Goal: Task Accomplishment & Management: Complete application form

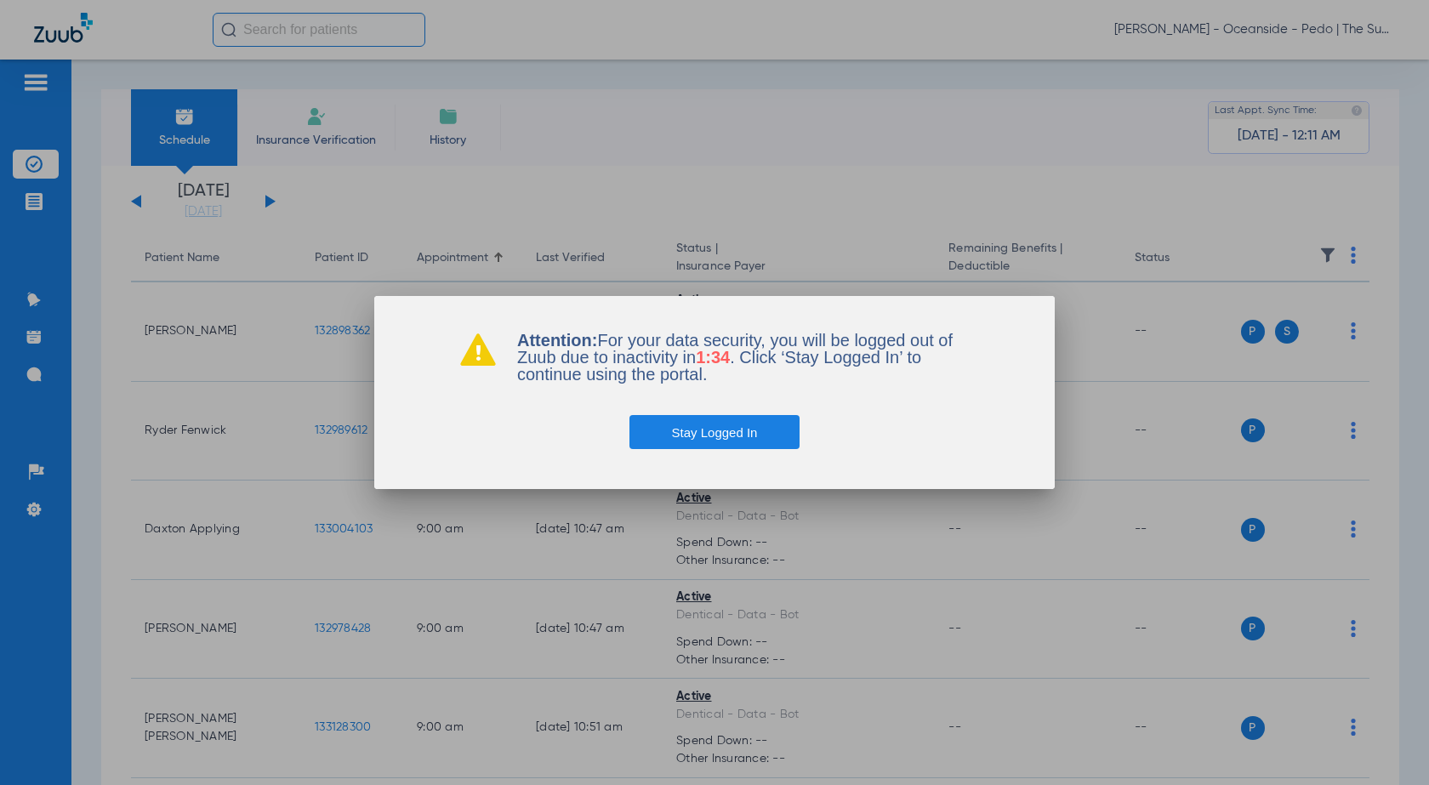
click at [740, 402] on div "Stay Logged In" at bounding box center [714, 416] width 510 height 66
click at [707, 433] on button "Stay Logged In" at bounding box center [714, 432] width 171 height 34
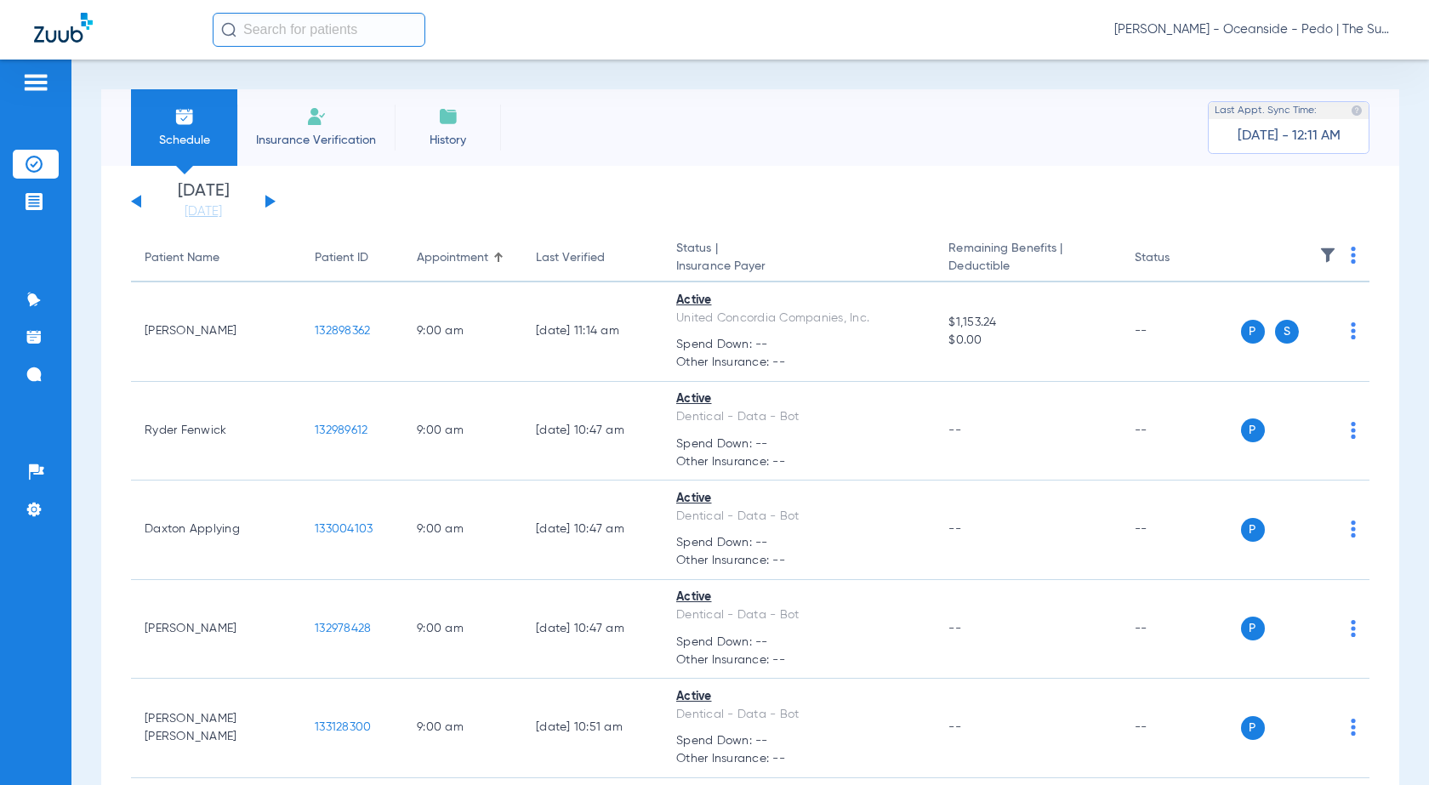
click at [296, 122] on li "Insurance Verification" at bounding box center [315, 127] width 157 height 77
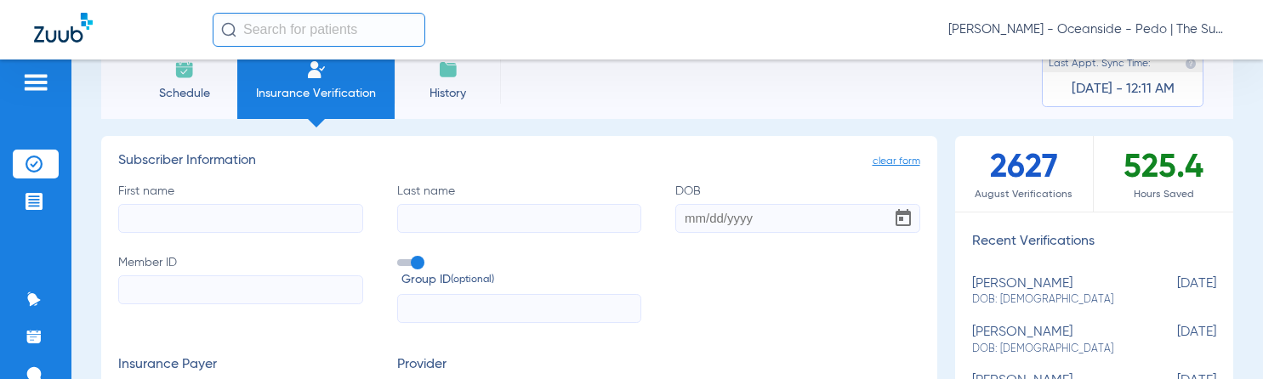
scroll to position [85, 0]
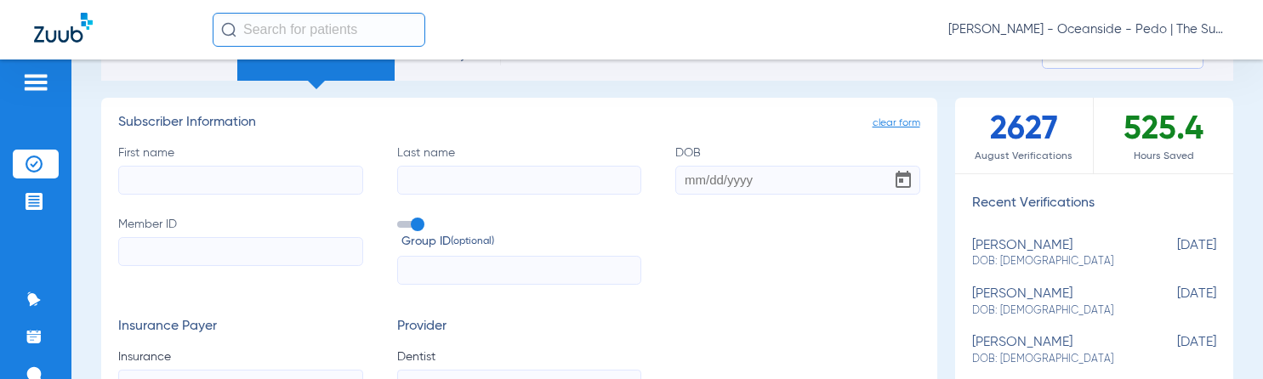
click at [170, 181] on input "First name" at bounding box center [240, 180] width 245 height 29
type input "Kirean"
click at [425, 179] on input "Last name" at bounding box center [519, 180] width 245 height 29
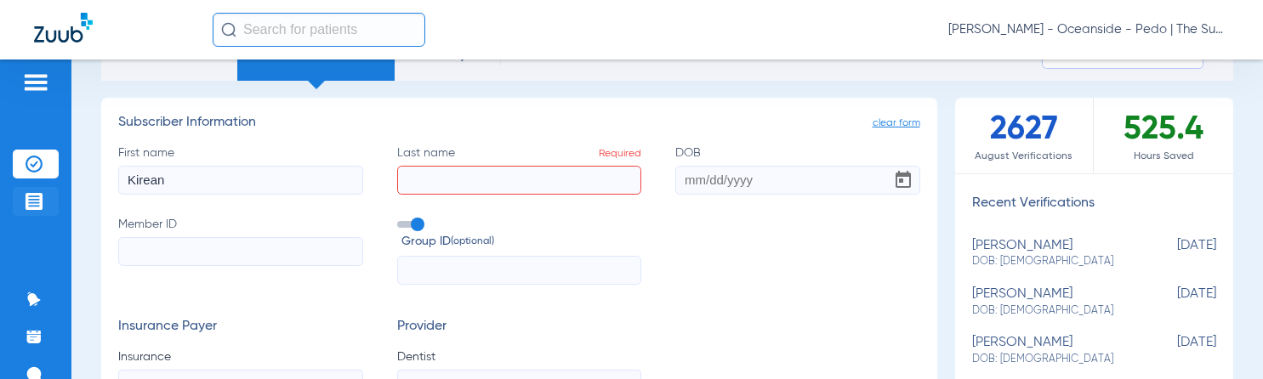
drag, startPoint x: 217, startPoint y: 194, endPoint x: 48, endPoint y: 190, distance: 169.3
click at [45, 197] on div "Patients Insurance Verification Treatment Acceptance Communication Activity App…" at bounding box center [631, 249] width 1263 height 379
type input "[PERSON_NAME]"
click at [447, 173] on input "Last name Required" at bounding box center [519, 180] width 245 height 29
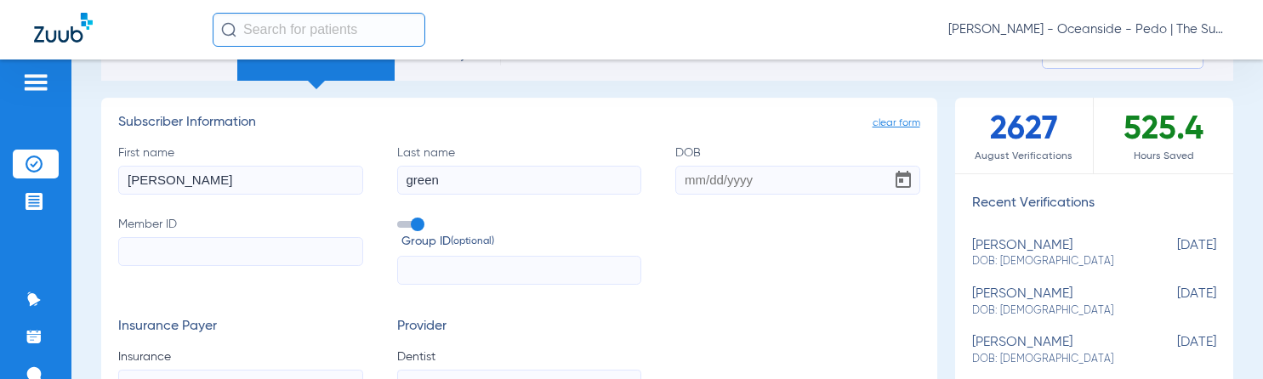
type input "green"
click at [690, 181] on input "DOB" at bounding box center [797, 180] width 245 height 29
type input "[DATE]"
click at [225, 265] on input "Member ID" at bounding box center [240, 251] width 245 height 29
type input "621066937"
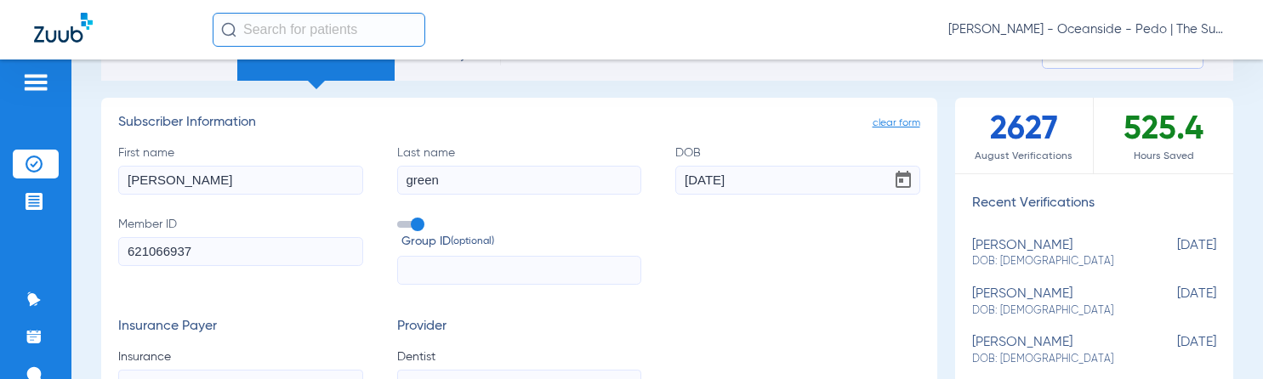
click at [443, 280] on input "text" at bounding box center [519, 270] width 245 height 29
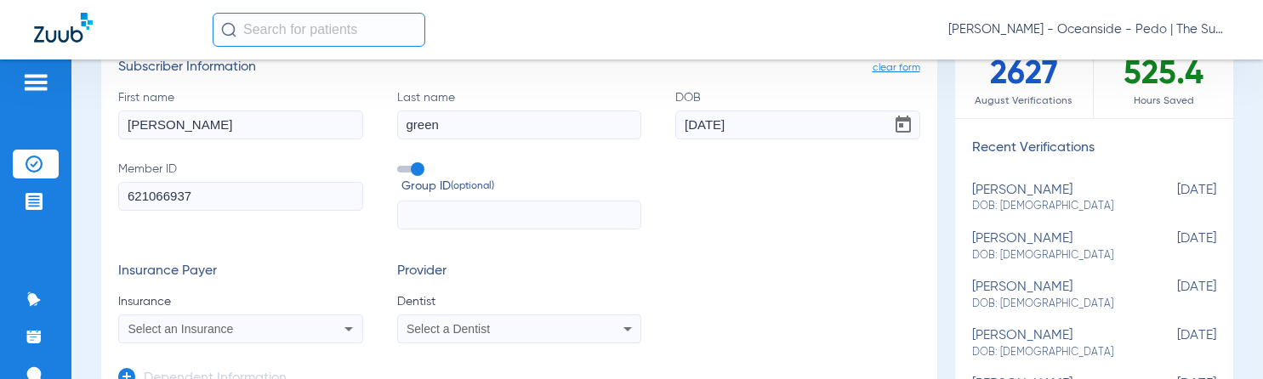
scroll to position [170, 0]
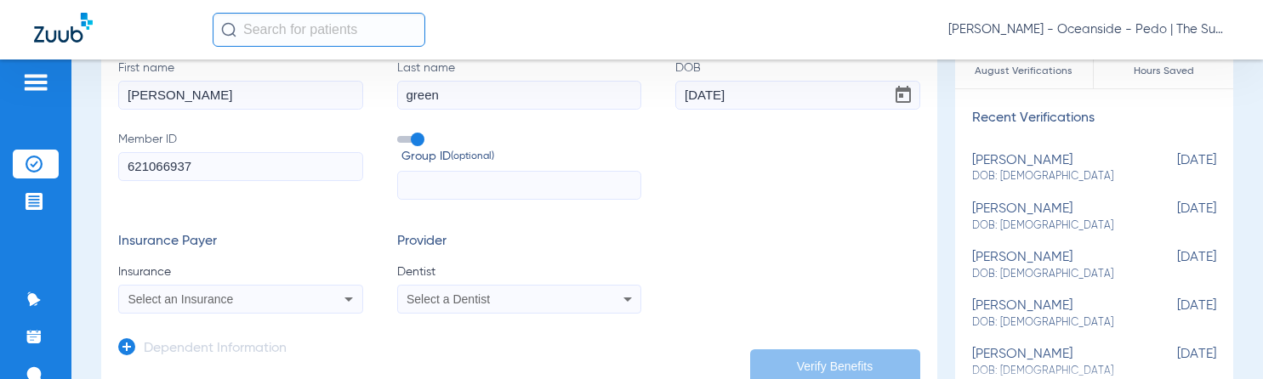
click at [412, 136] on span at bounding box center [410, 139] width 26 height 7
click at [401, 134] on input "Group ID (optional)" at bounding box center [401, 134] width 0 height 0
click at [156, 302] on span "Select an Insurance" at bounding box center [180, 300] width 105 height 14
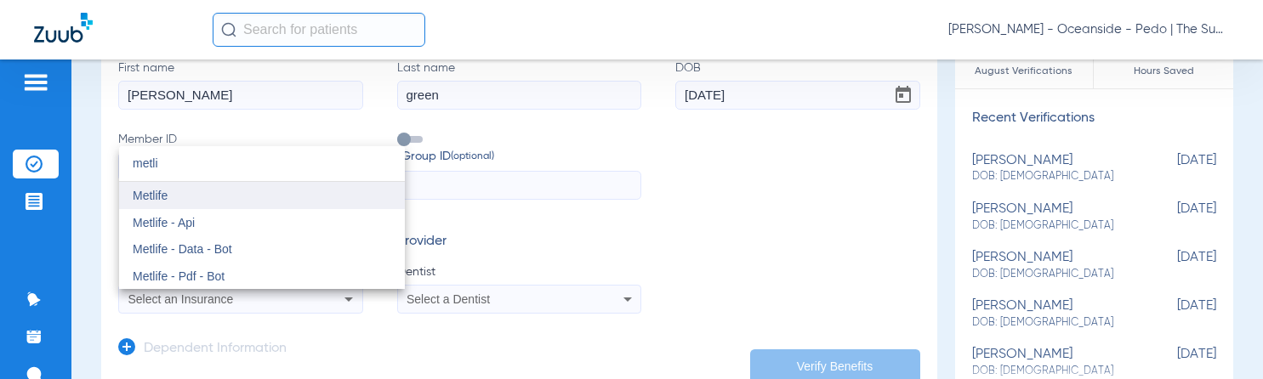
type input "metli"
click at [211, 194] on mat-option "Metlife" at bounding box center [262, 195] width 286 height 27
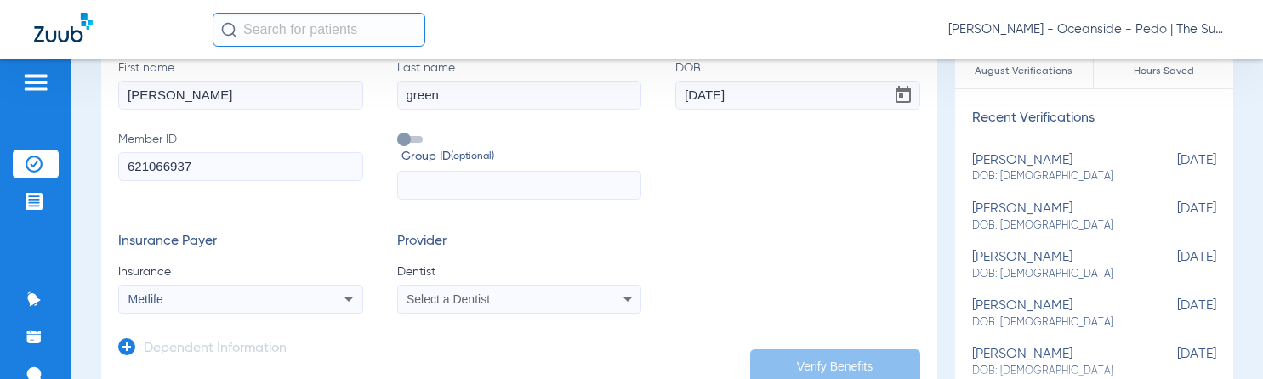
click at [425, 306] on div "Select a Dentist" at bounding box center [519, 299] width 243 height 20
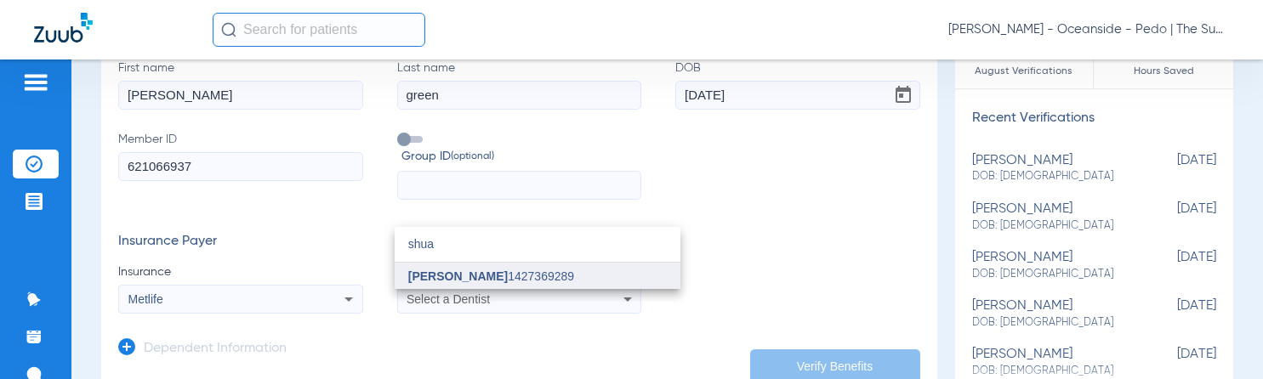
type input "shua"
click at [445, 270] on span "[PERSON_NAME]" at bounding box center [458, 277] width 100 height 14
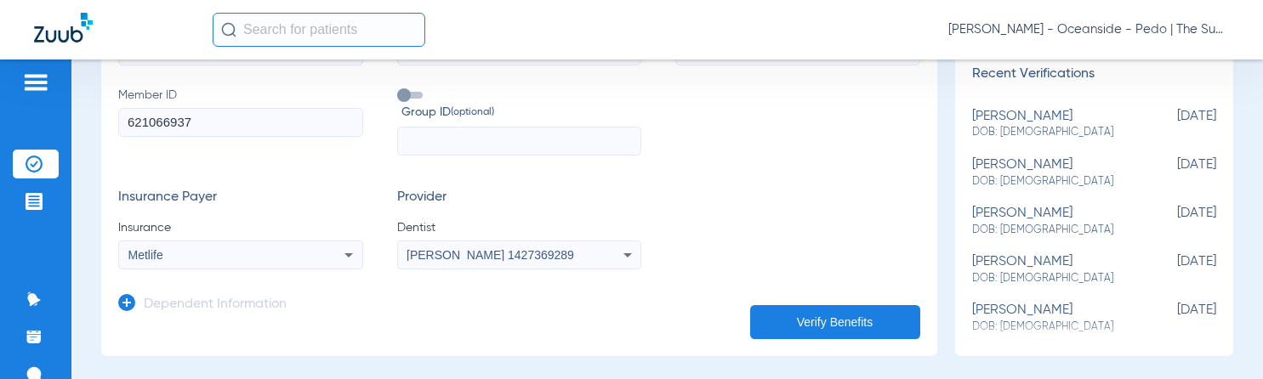
scroll to position [255, 0]
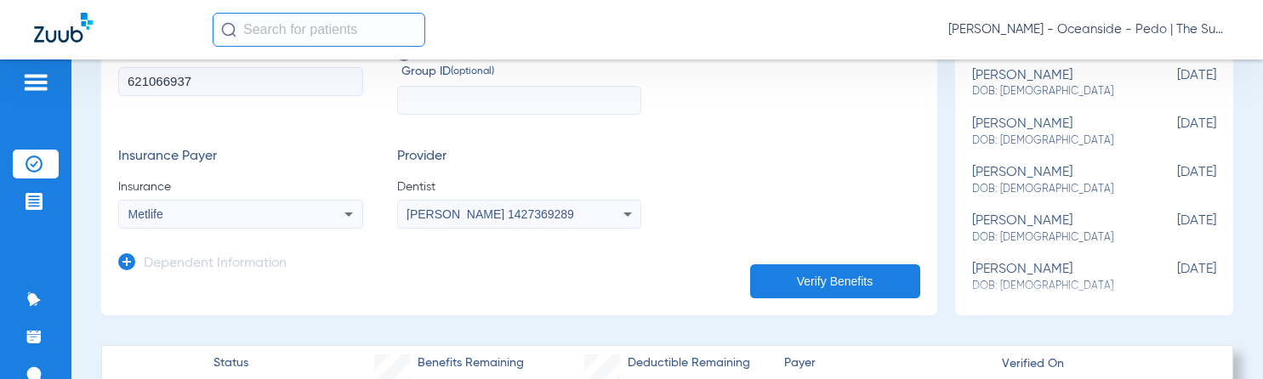
click at [113, 262] on app-manual-verification-form "clear form Subscriber Information First name [PERSON_NAME] name green DOB [DEMO…" at bounding box center [519, 122] width 836 height 388
click at [130, 265] on icon at bounding box center [126, 261] width 17 height 17
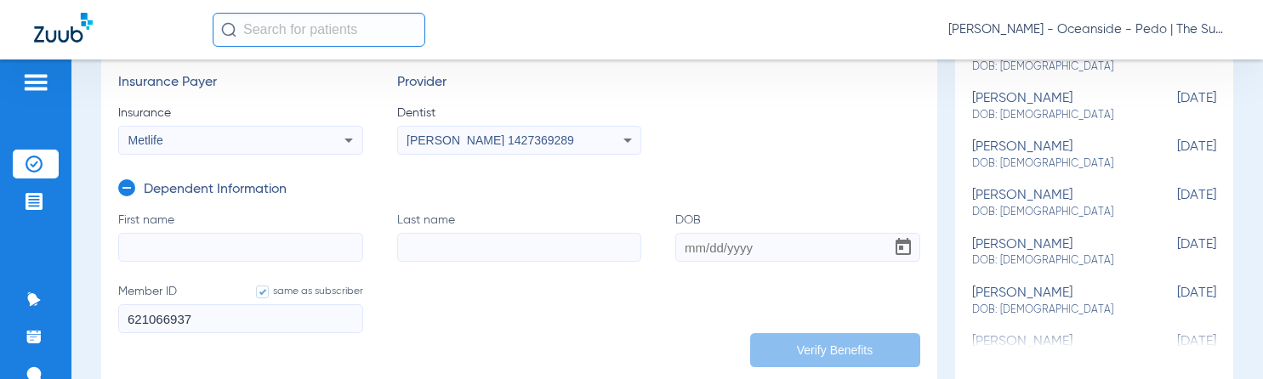
scroll to position [425, 0]
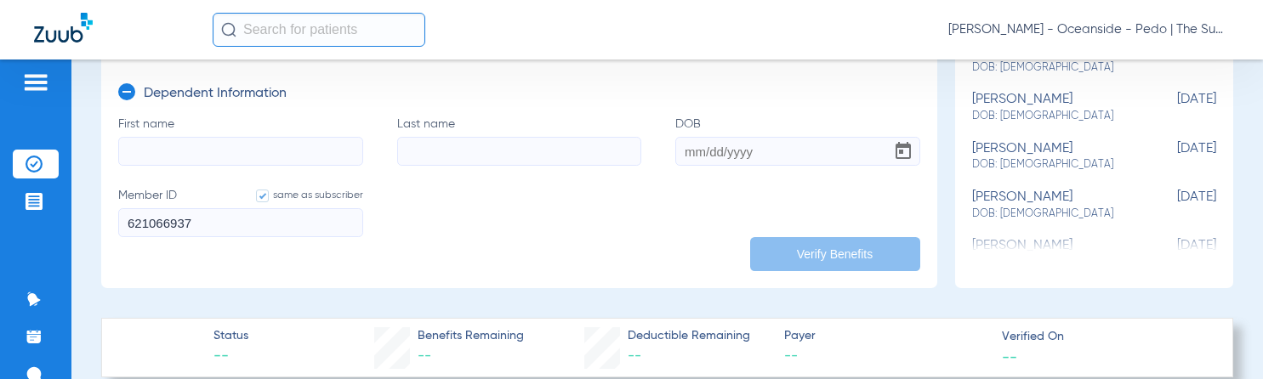
click at [197, 140] on input "First name" at bounding box center [240, 151] width 245 height 29
type input "kieran"
click at [462, 148] on input "Last name" at bounding box center [519, 151] width 245 height 29
type input "green"
click at [709, 145] on input "DOB" at bounding box center [797, 151] width 245 height 29
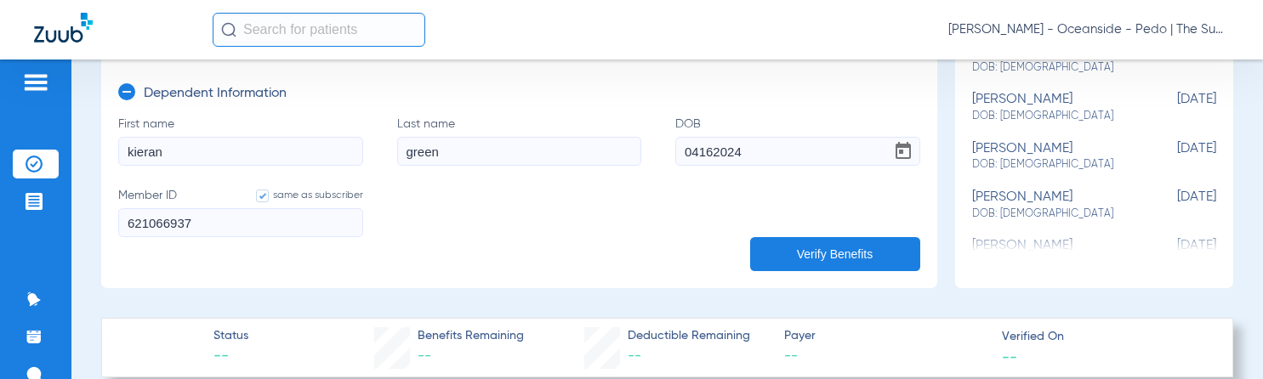
type input "[DATE]"
click at [830, 259] on button "Verify Benefits" at bounding box center [835, 254] width 170 height 34
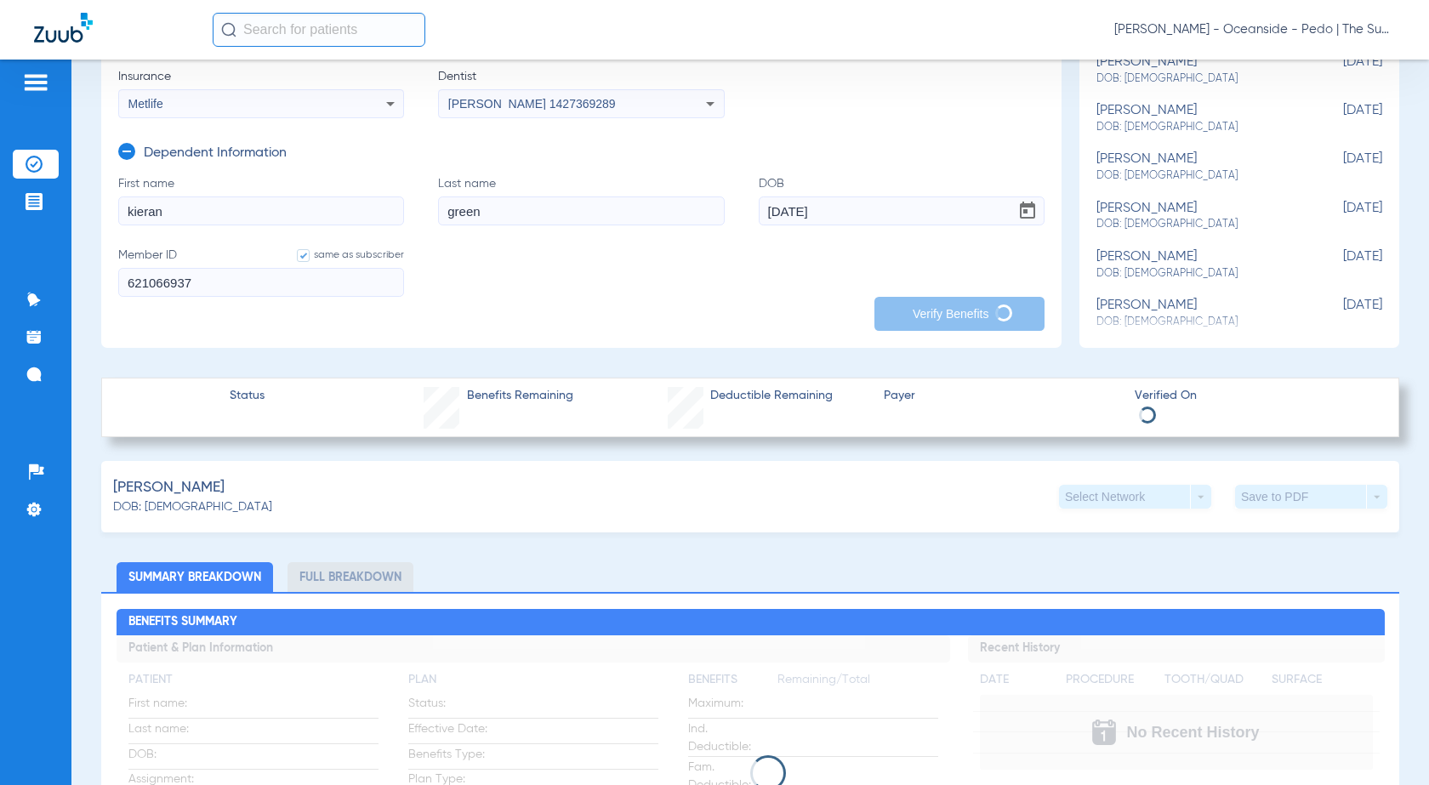
scroll to position [340, 0]
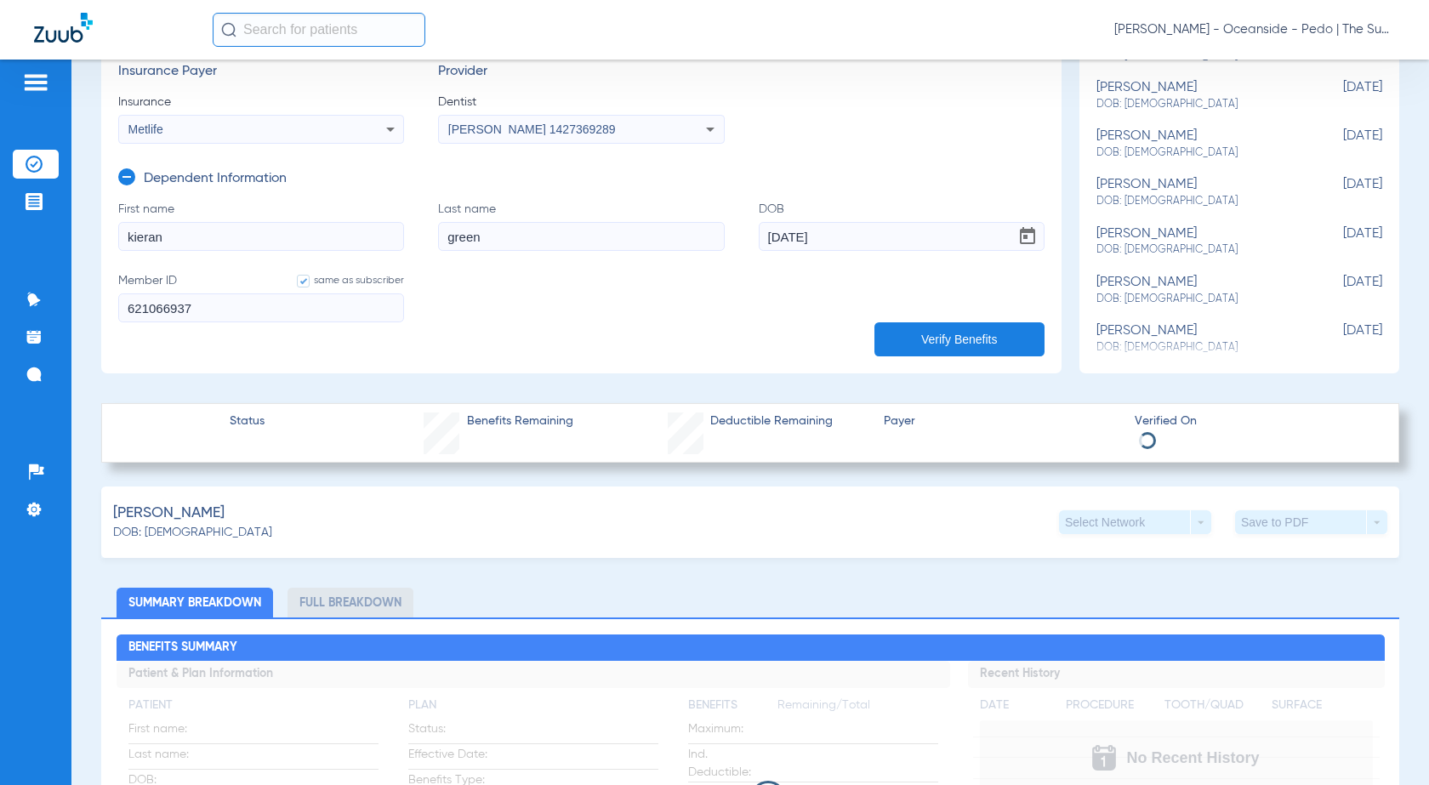
click at [937, 615] on ul "Summary Breakdown Full Breakdown" at bounding box center [750, 603] width 1298 height 30
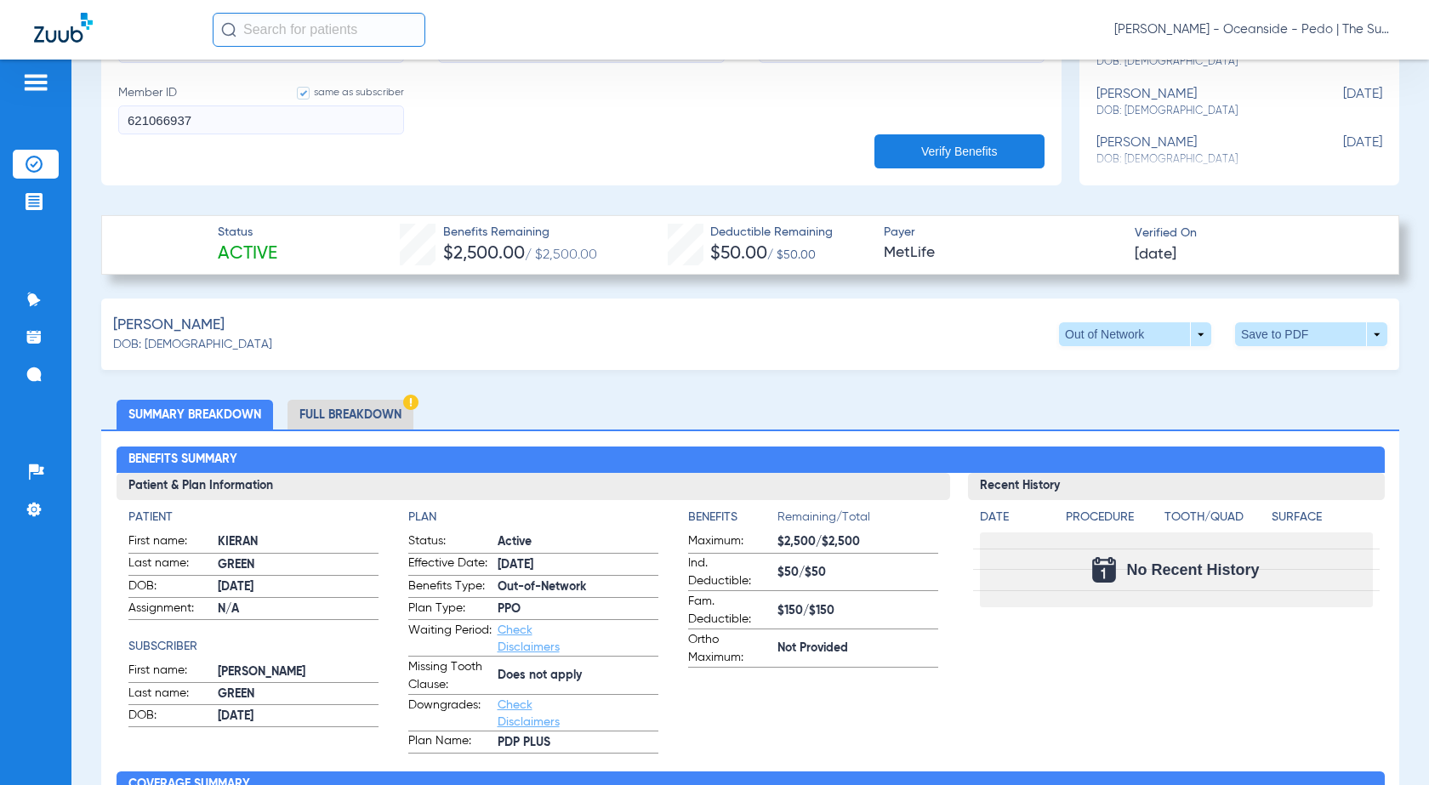
scroll to position [510, 0]
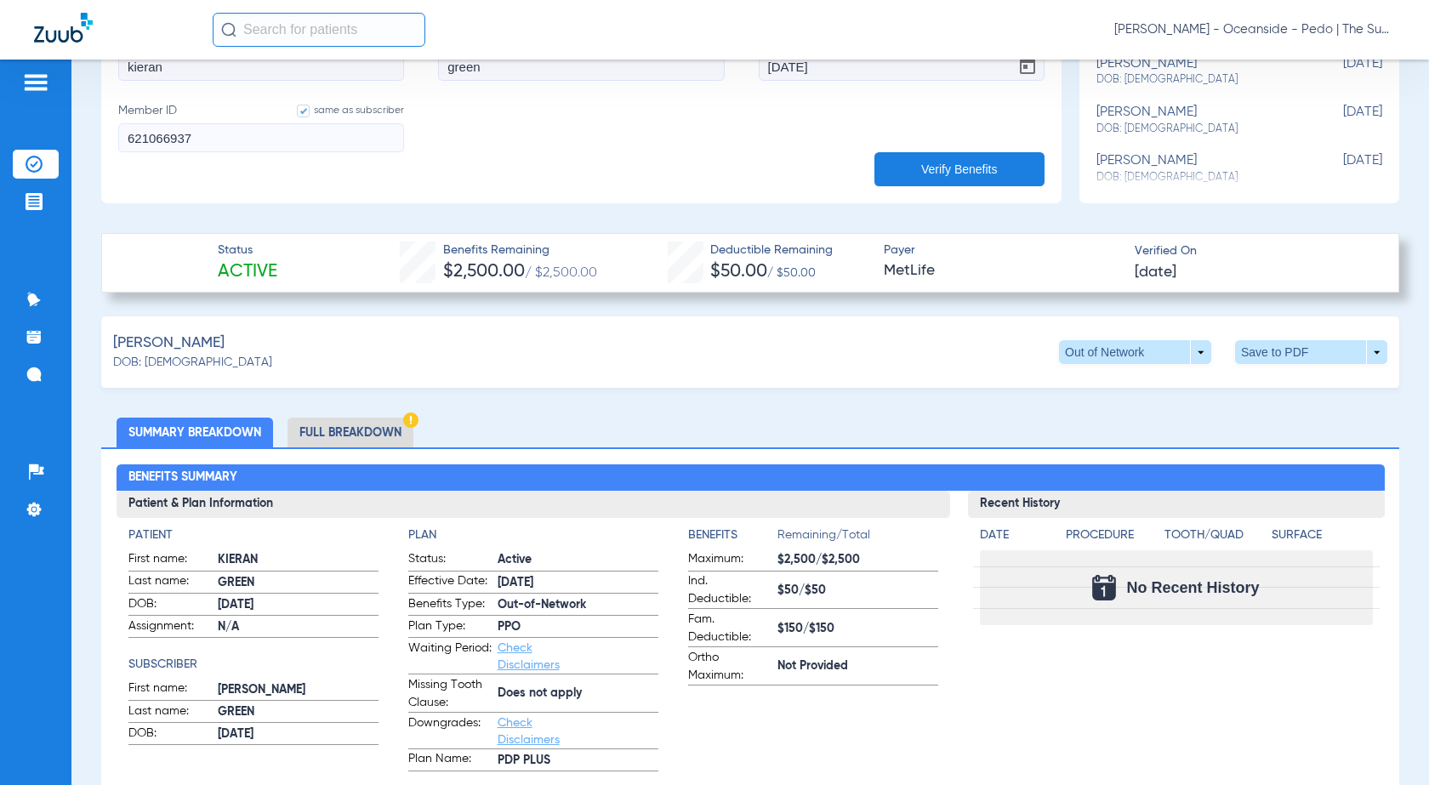
click at [358, 430] on li "Full Breakdown" at bounding box center [351, 433] width 126 height 30
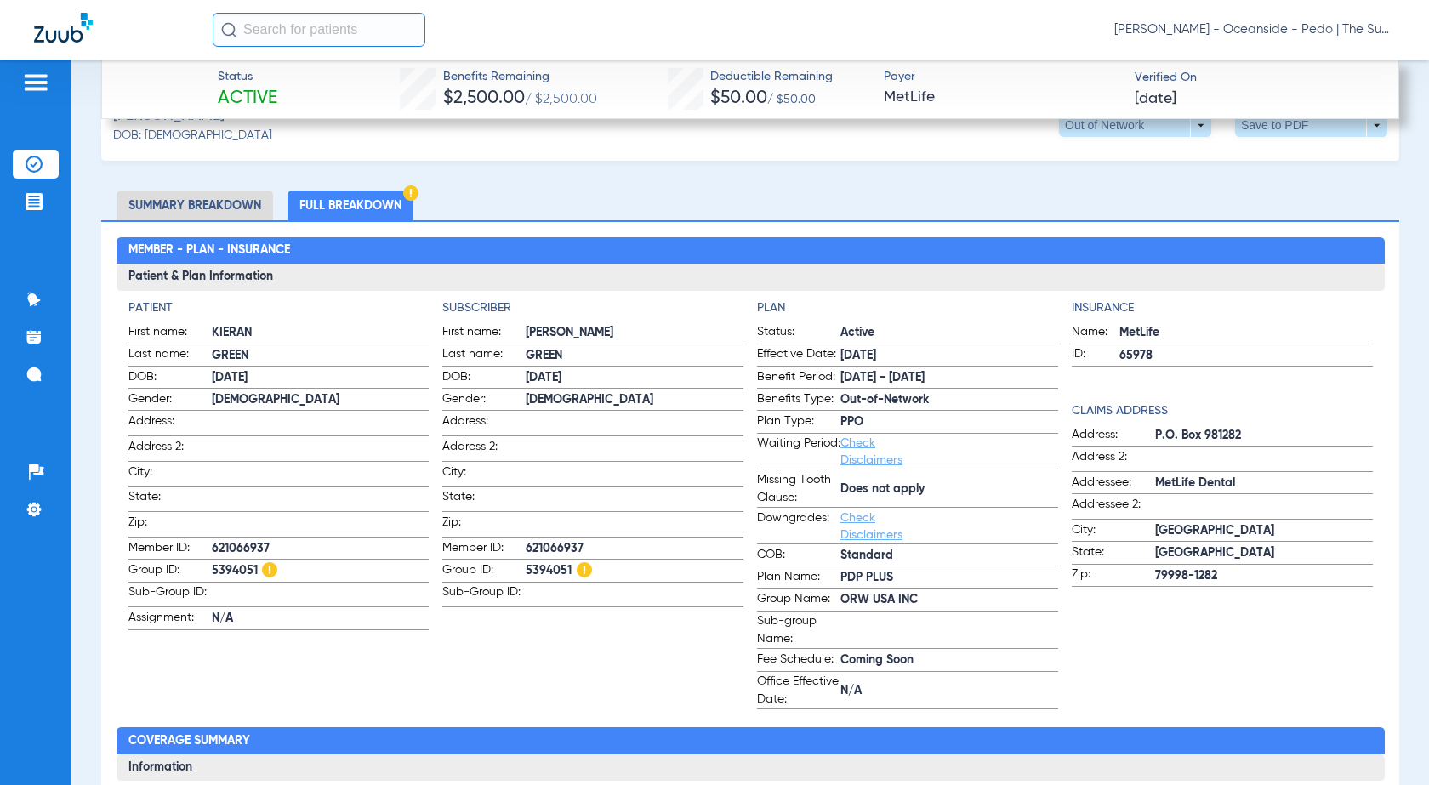
scroll to position [766, 0]
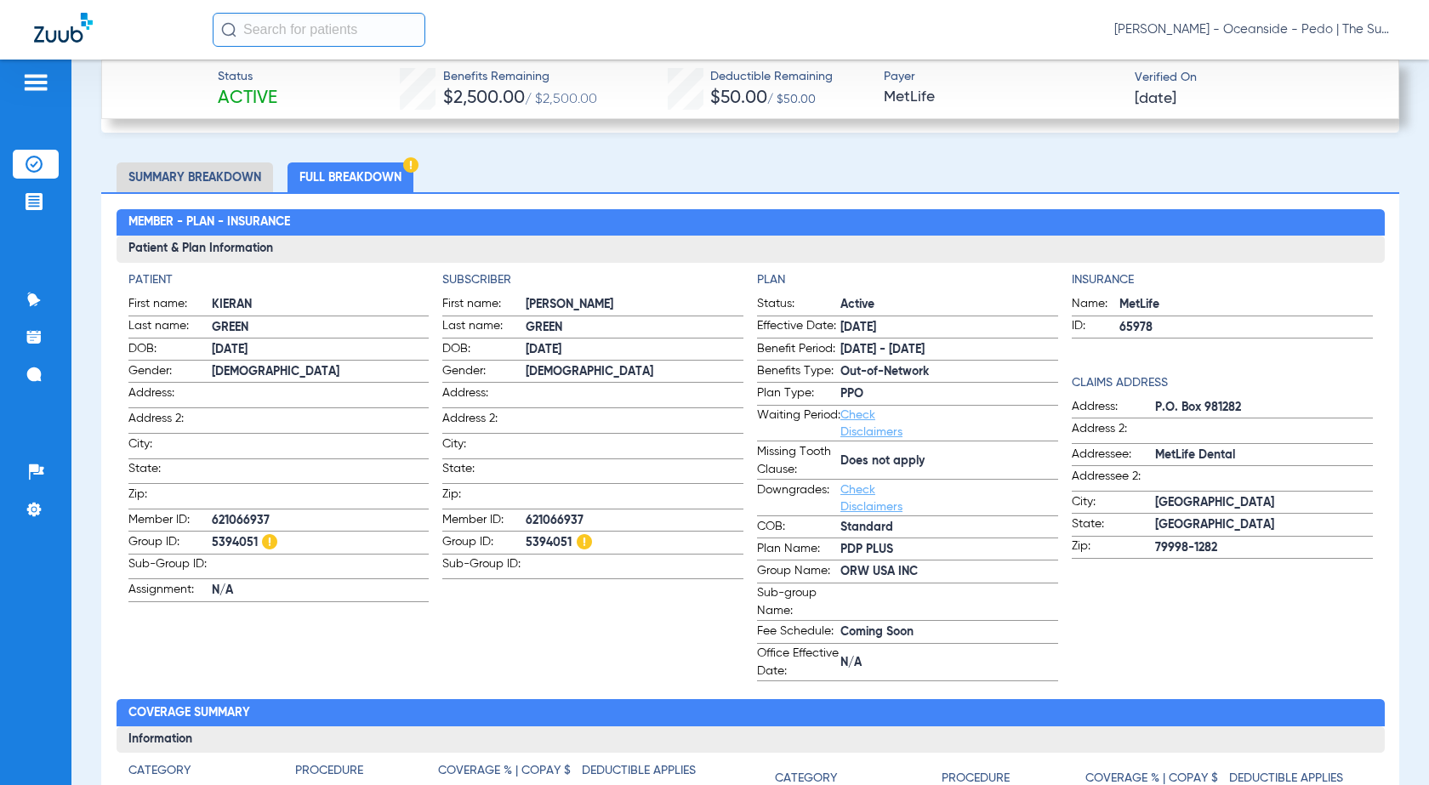
click at [552, 534] on span "5394051" at bounding box center [635, 543] width 218 height 18
copy span "5394051"
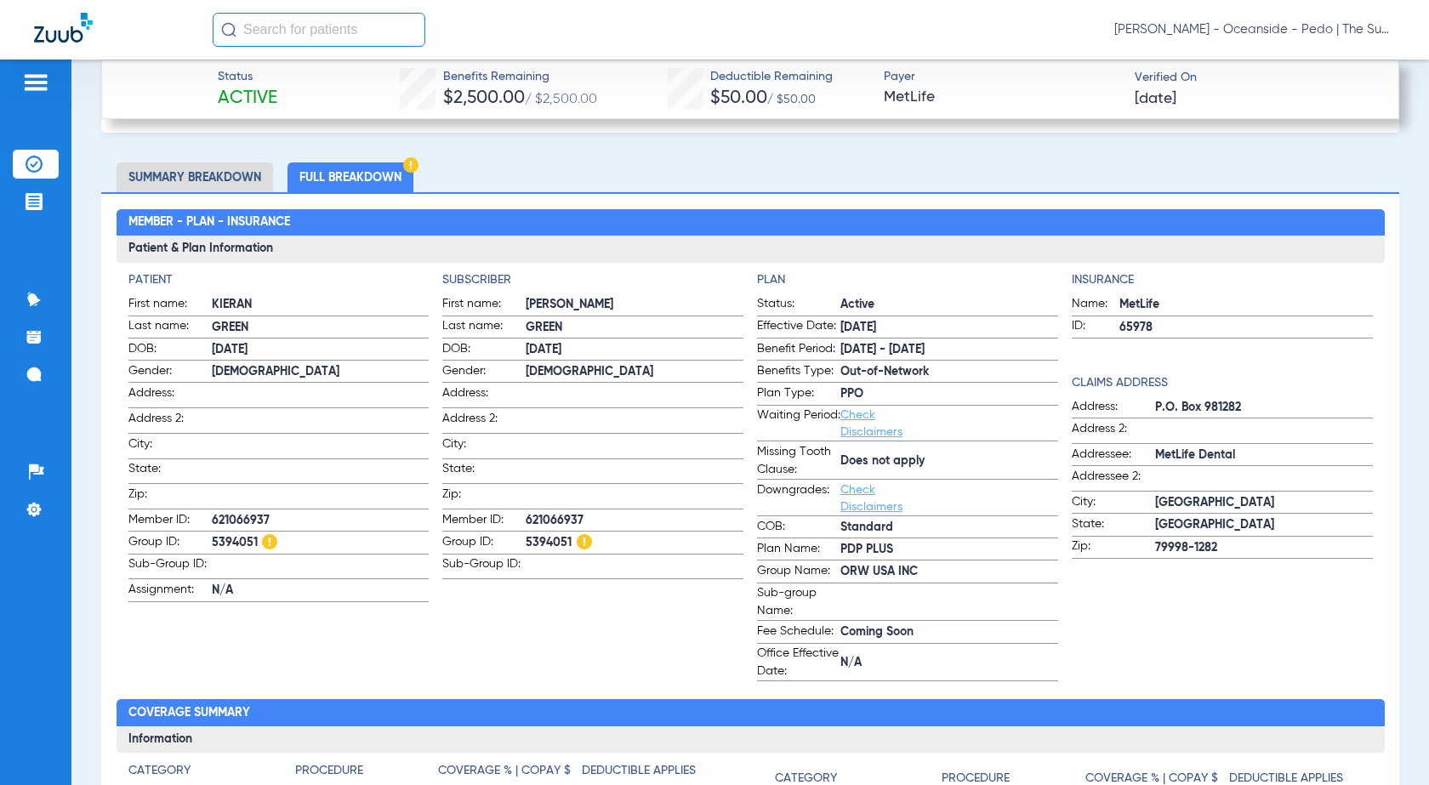
drag, startPoint x: 546, startPoint y: 515, endPoint x: 538, endPoint y: 514, distance: 8.7
click at [538, 513] on span "621066937" at bounding box center [635, 521] width 218 height 18
copy span "621066937"
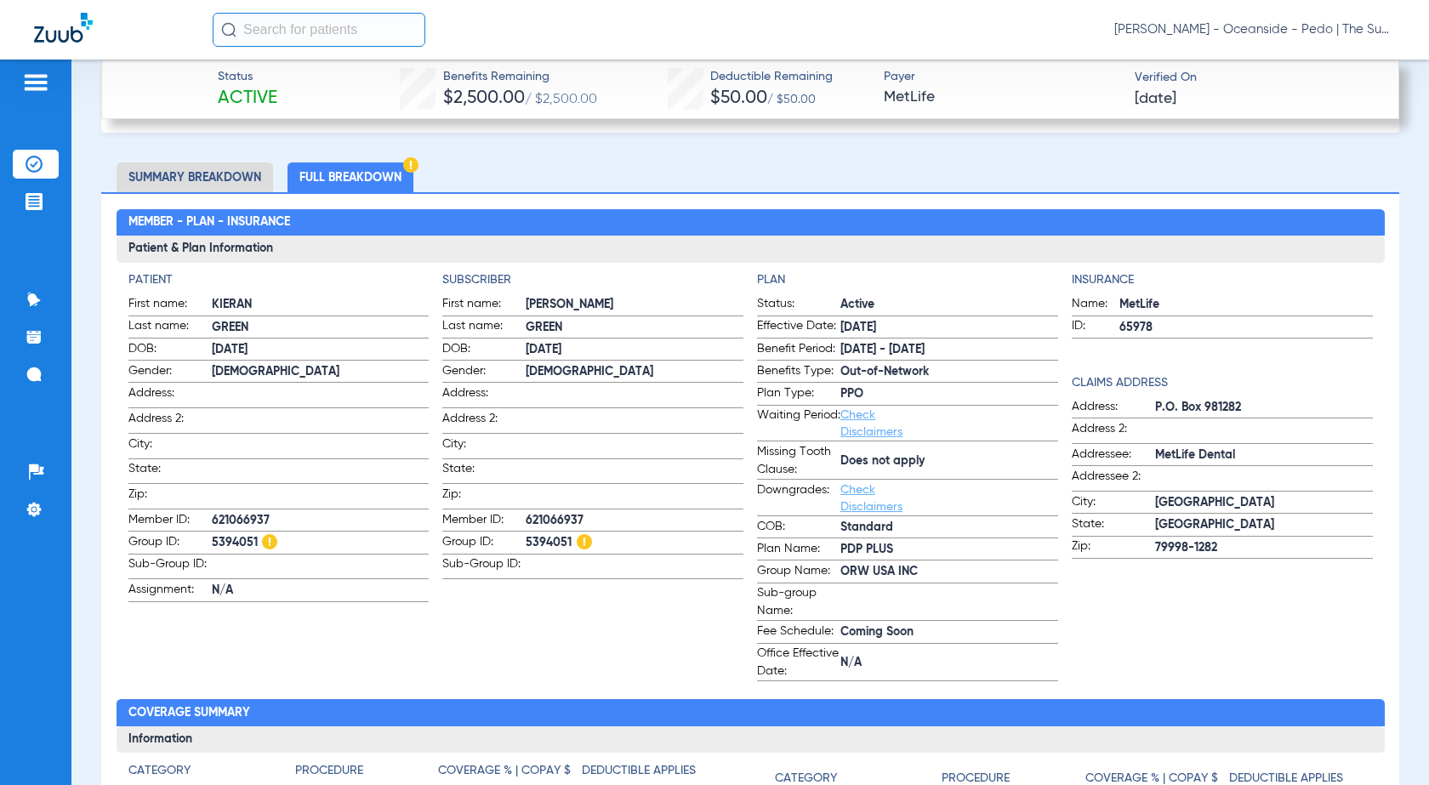
click at [550, 545] on span "5394051" at bounding box center [635, 543] width 218 height 18
click at [544, 546] on span "5394051" at bounding box center [635, 543] width 218 height 18
click at [542, 540] on span "5394051" at bounding box center [635, 543] width 218 height 18
copy span "5394051"
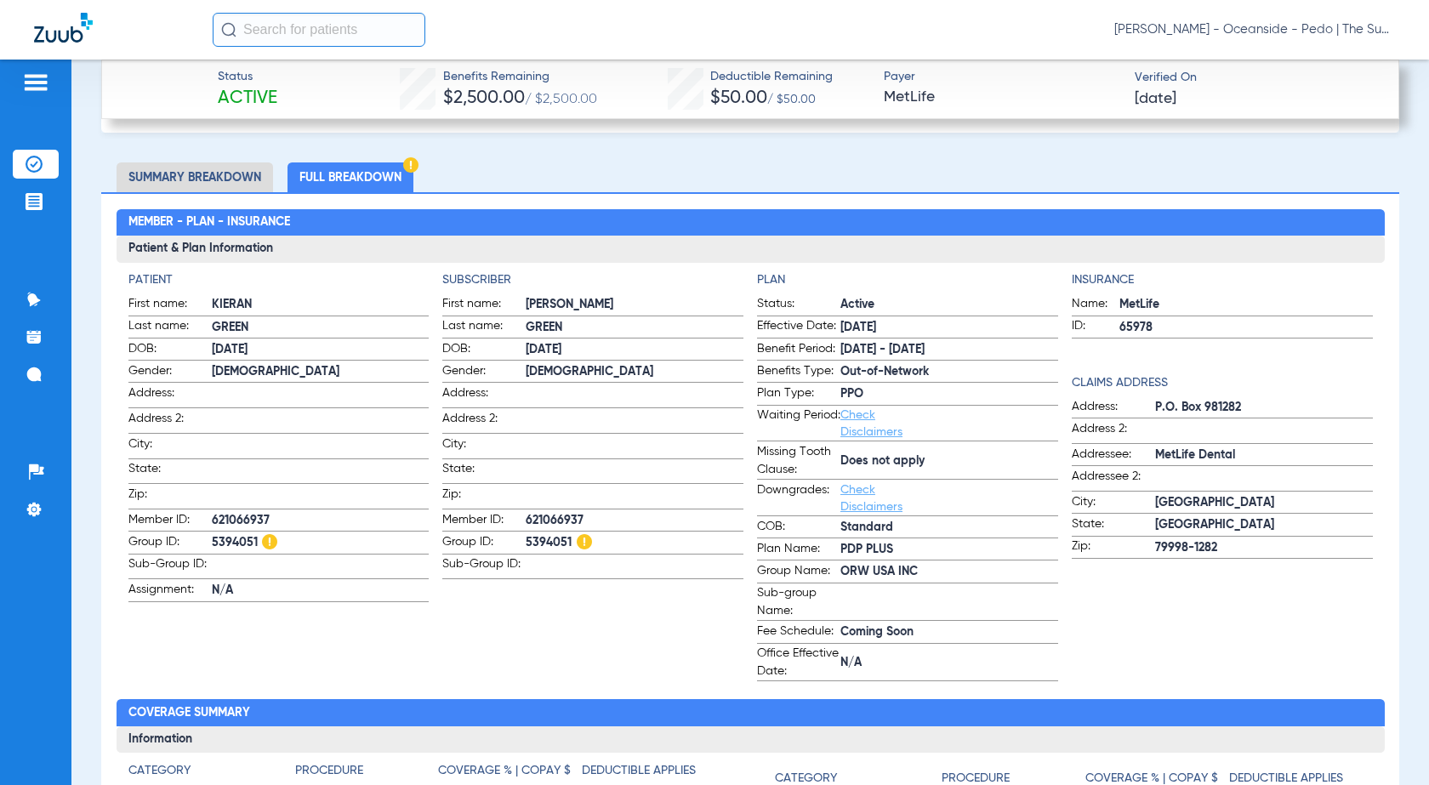
click at [1139, 333] on span "65978" at bounding box center [1245, 328] width 253 height 18
click at [1136, 333] on span "65978" at bounding box center [1245, 328] width 253 height 18
click at [1131, 329] on span "65978" at bounding box center [1245, 328] width 253 height 18
copy span "65978"
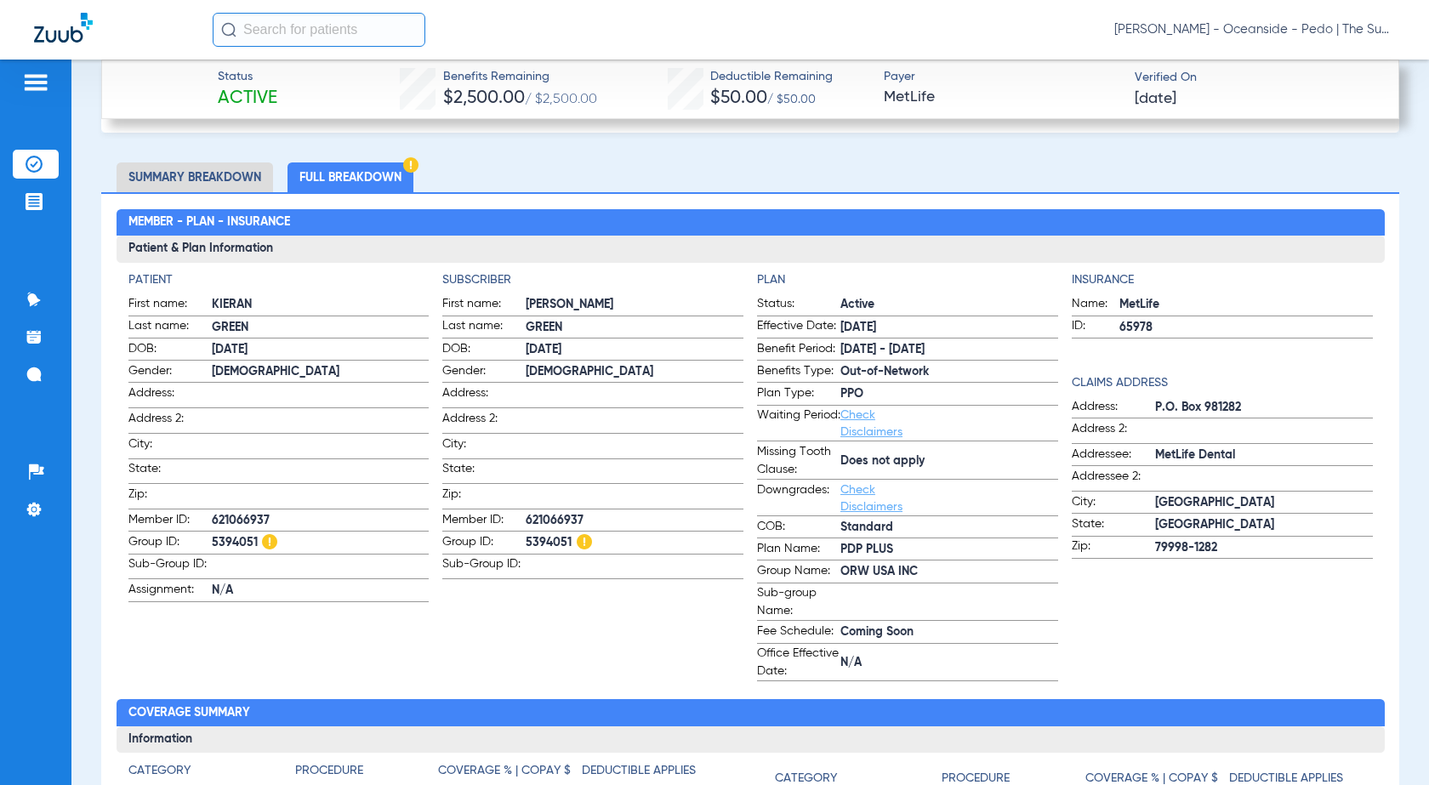
click at [230, 538] on span "5394051" at bounding box center [321, 543] width 218 height 18
copy span "5394051"
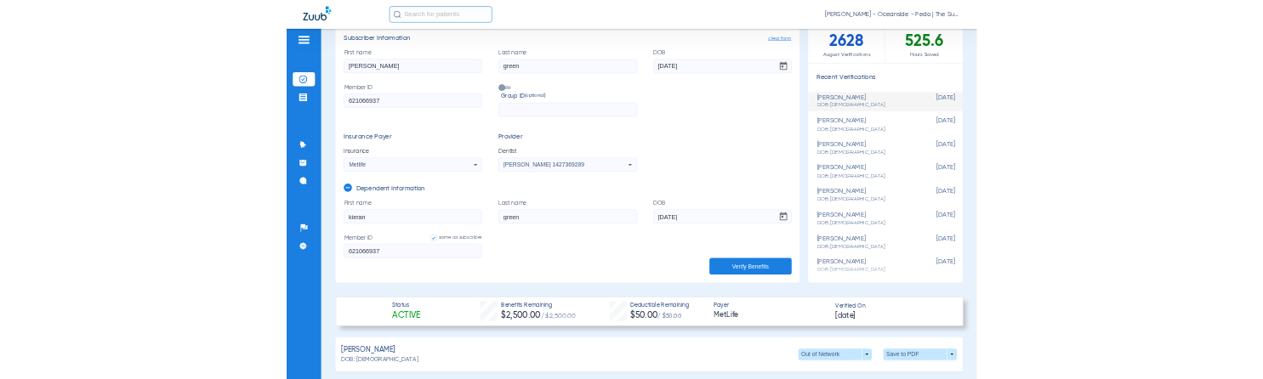
scroll to position [0, 0]
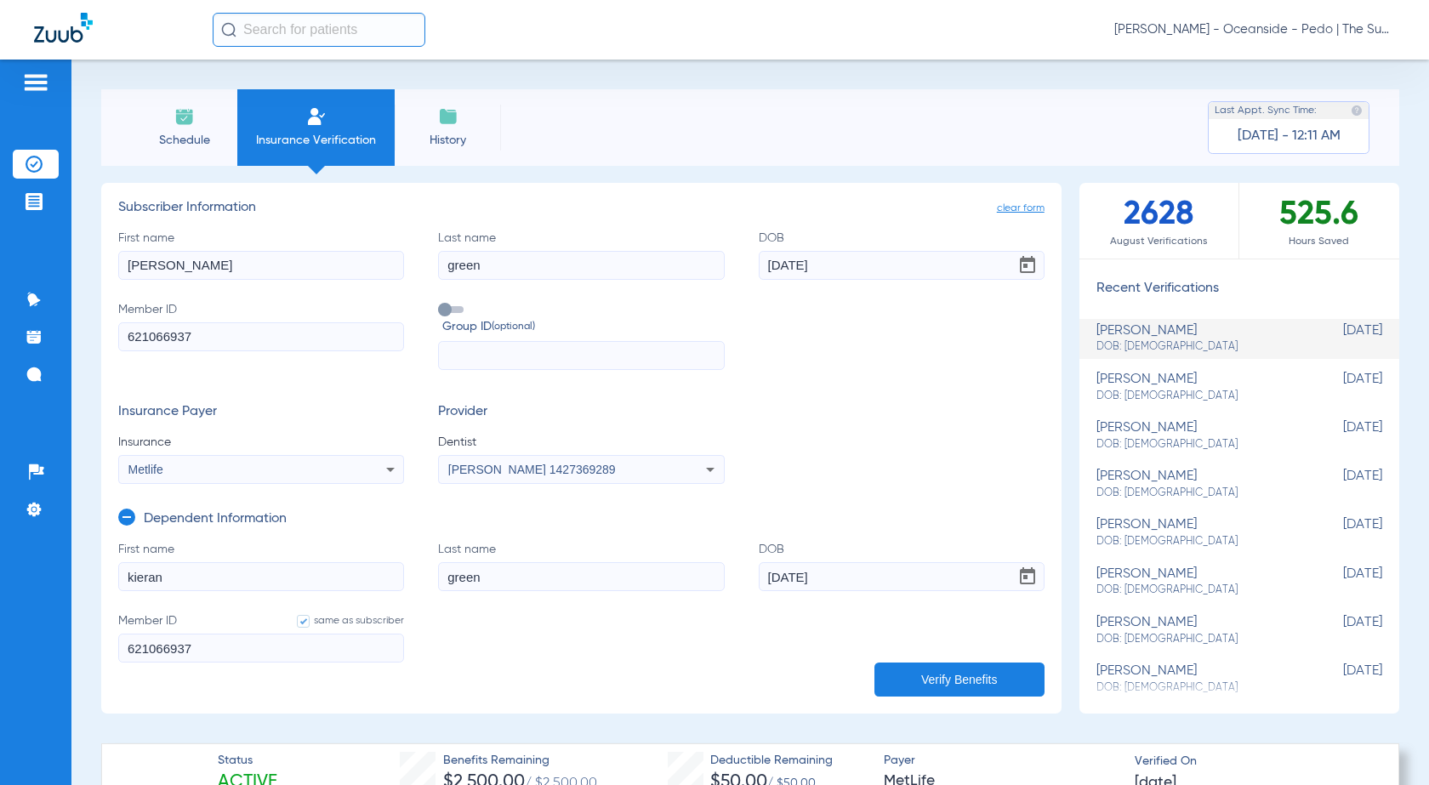
click at [335, 140] on span "Insurance Verification" at bounding box center [316, 140] width 132 height 17
click at [313, 132] on span "Insurance Verification" at bounding box center [316, 140] width 132 height 17
click at [42, 170] on img at bounding box center [34, 164] width 17 height 17
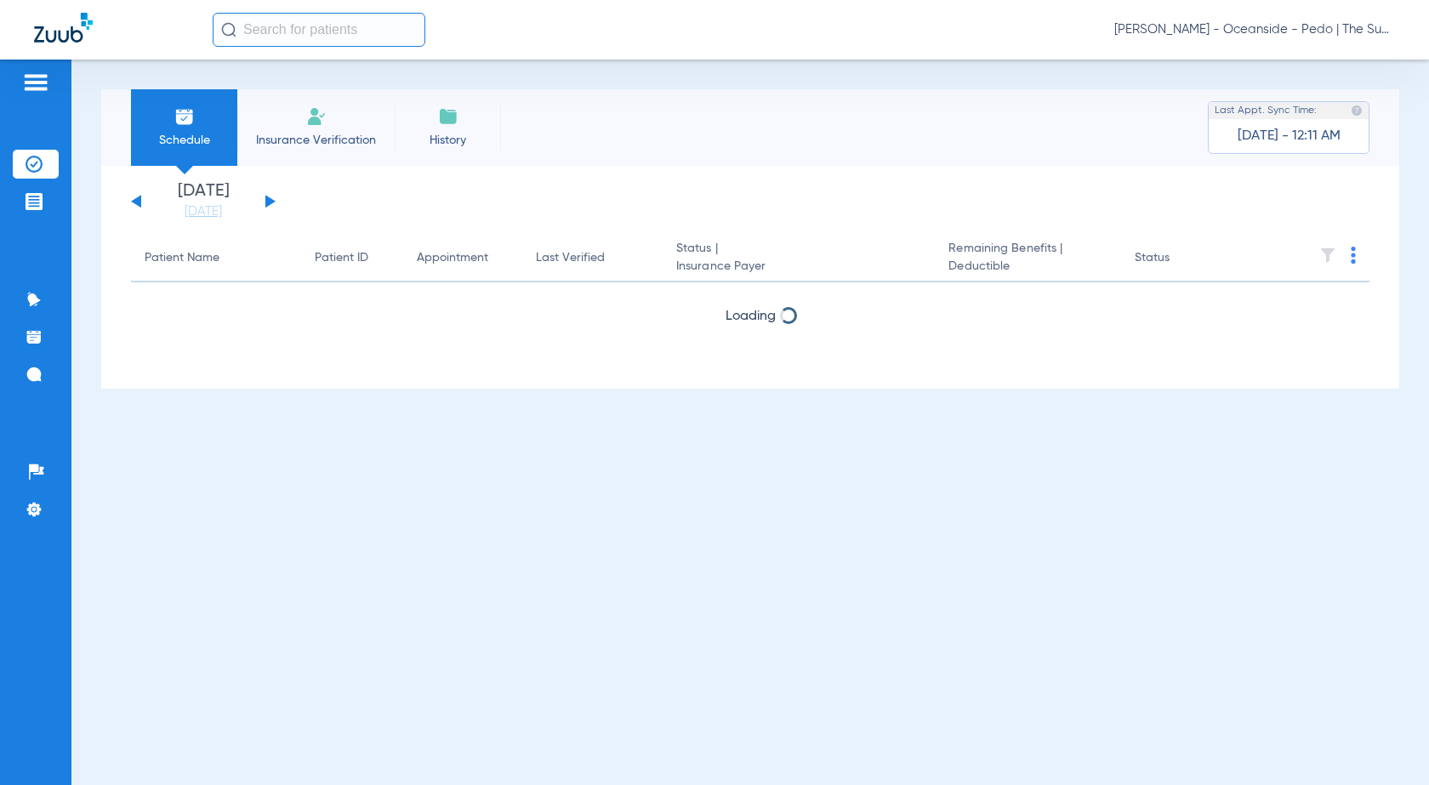
click at [318, 109] on img at bounding box center [316, 116] width 20 height 20
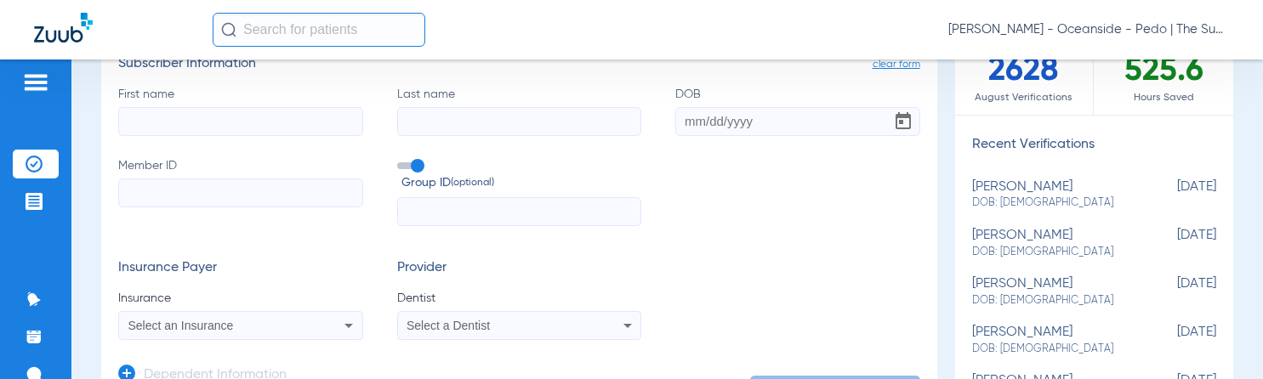
scroll to position [170, 0]
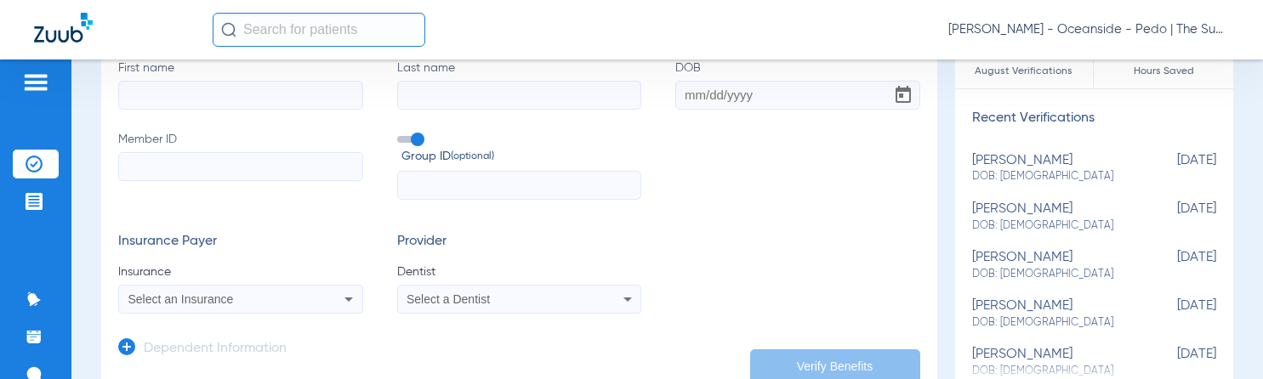
click at [197, 104] on input "First name" at bounding box center [240, 95] width 245 height 29
type input "m"
type input "drew"
click at [435, 105] on input "Last name" at bounding box center [519, 95] width 245 height 29
type input "[PERSON_NAME]"
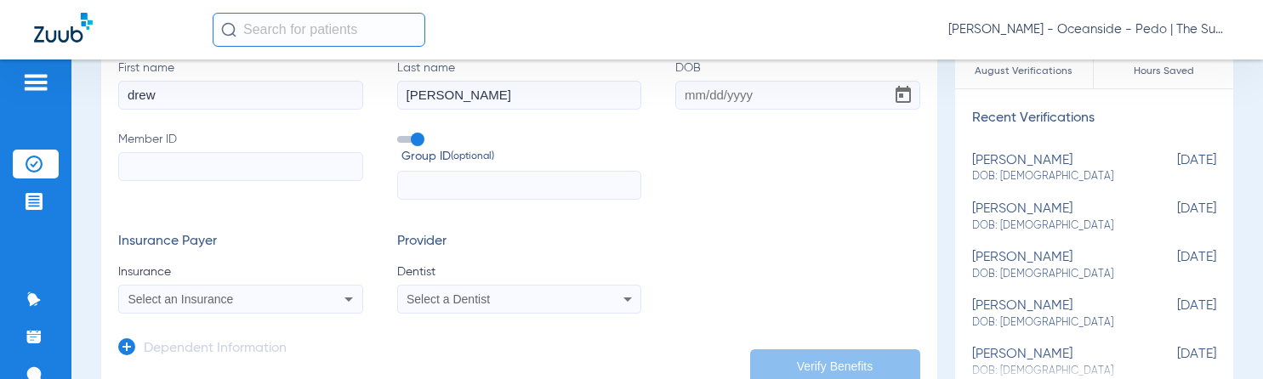
click at [720, 100] on input "DOB" at bounding box center [797, 95] width 245 height 29
click at [525, 293] on div "Select a Dentist" at bounding box center [497, 299] width 180 height 12
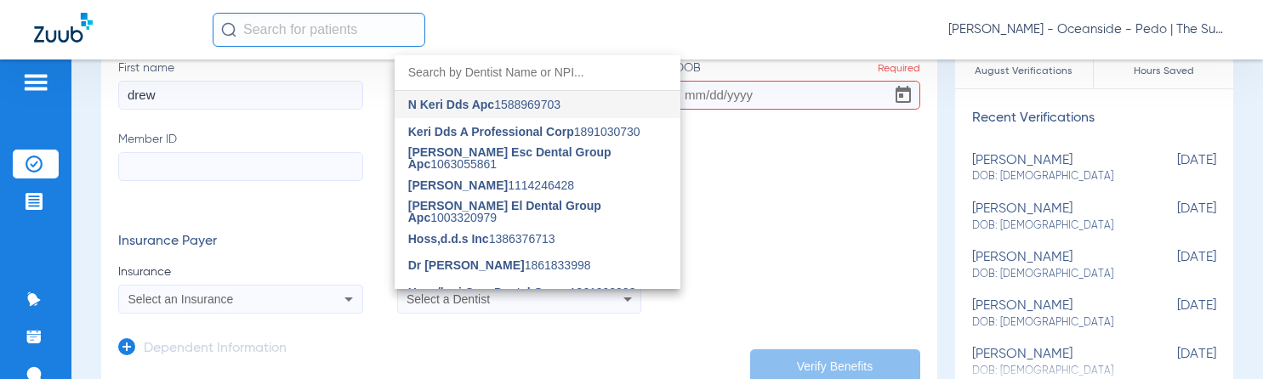
click at [293, 220] on div at bounding box center [631, 189] width 1263 height 379
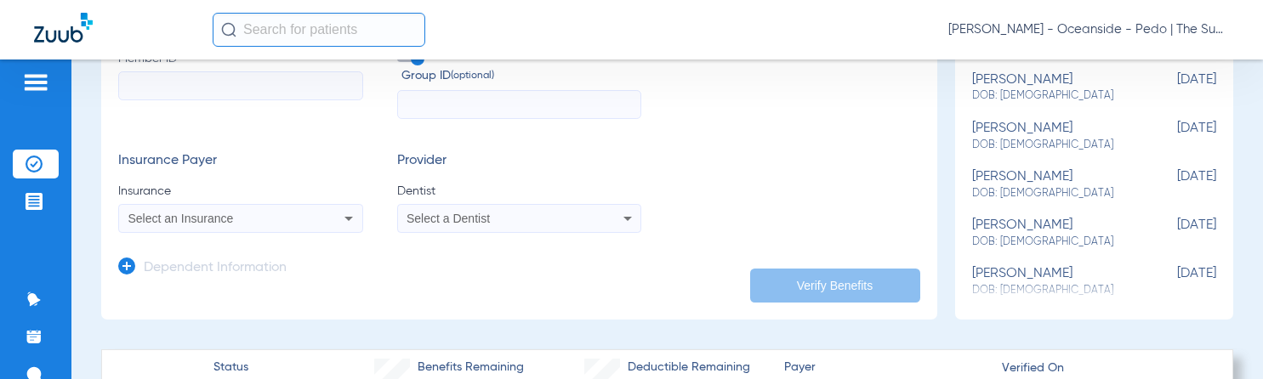
scroll to position [340, 0]
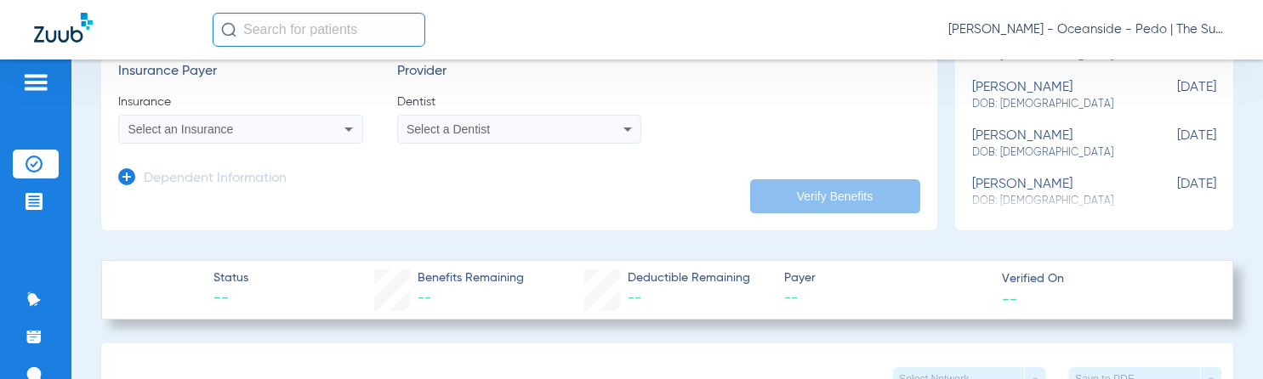
click at [253, 131] on div "Select an Insurance" at bounding box center [218, 129] width 180 height 12
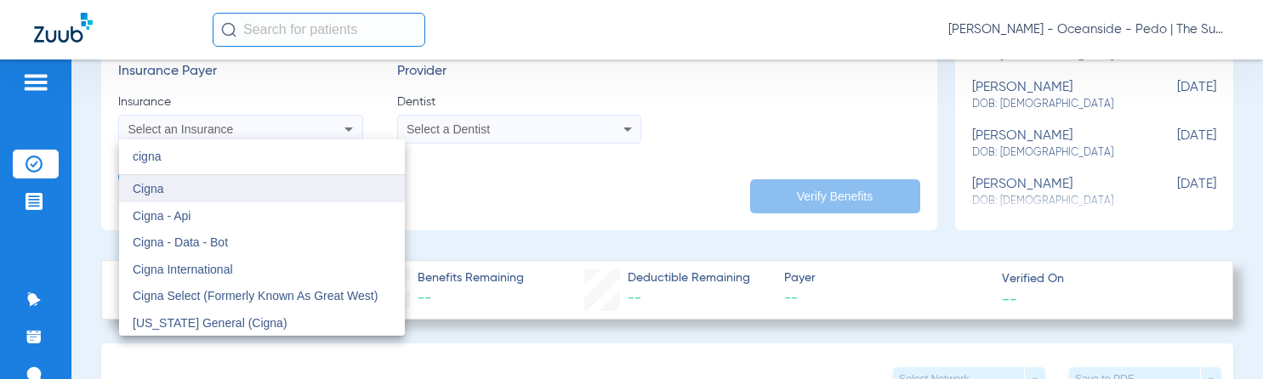
type input "cigna"
click at [196, 185] on mat-option "Cigna" at bounding box center [262, 188] width 286 height 27
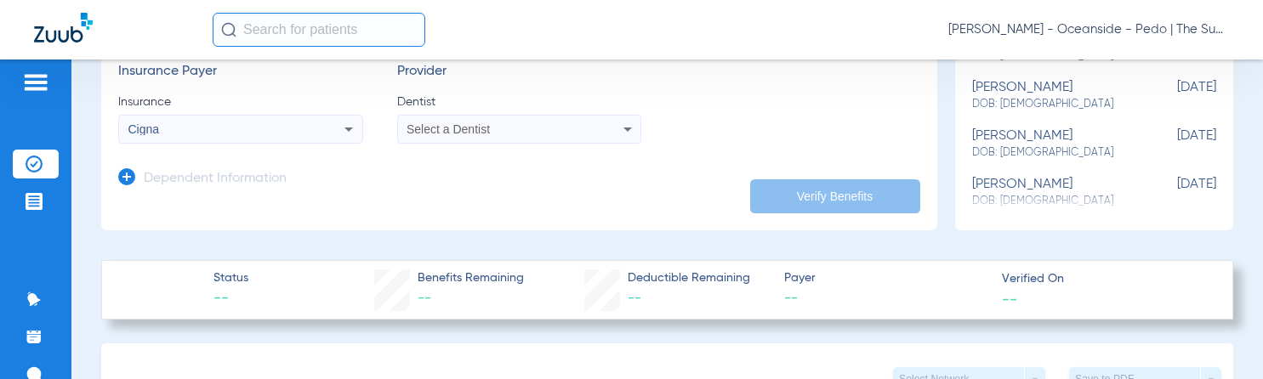
click at [445, 132] on span "Select a Dentist" at bounding box center [448, 129] width 83 height 14
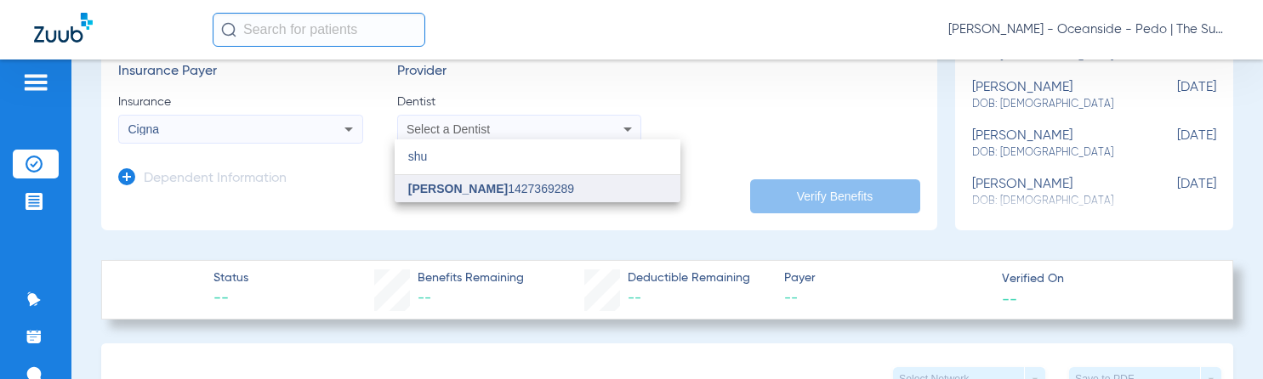
type input "shu"
click at [447, 188] on span "[PERSON_NAME]" at bounding box center [458, 189] width 100 height 14
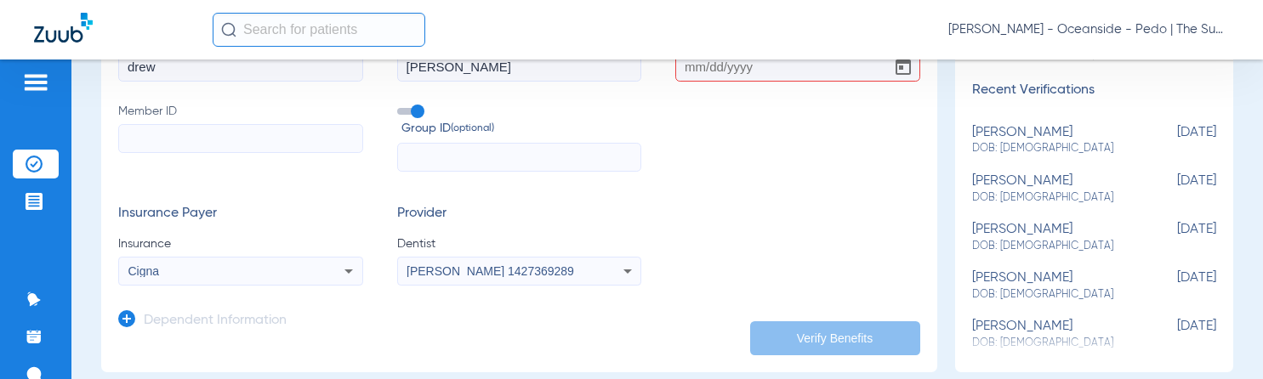
scroll to position [170, 0]
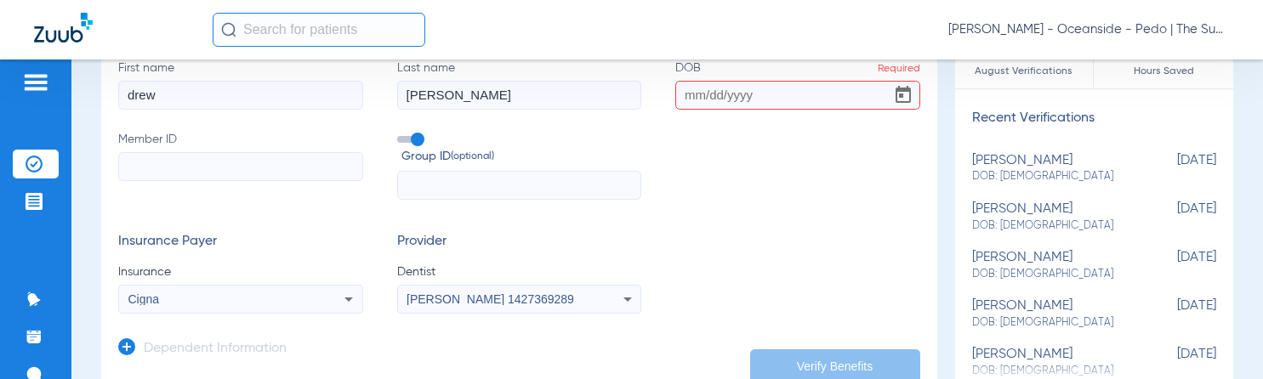
click at [214, 177] on input "Member ID" at bounding box center [240, 166] width 245 height 29
paste input "U33031997"
type input "U33031997"
click at [698, 107] on input "DOB Required" at bounding box center [797, 95] width 245 height 29
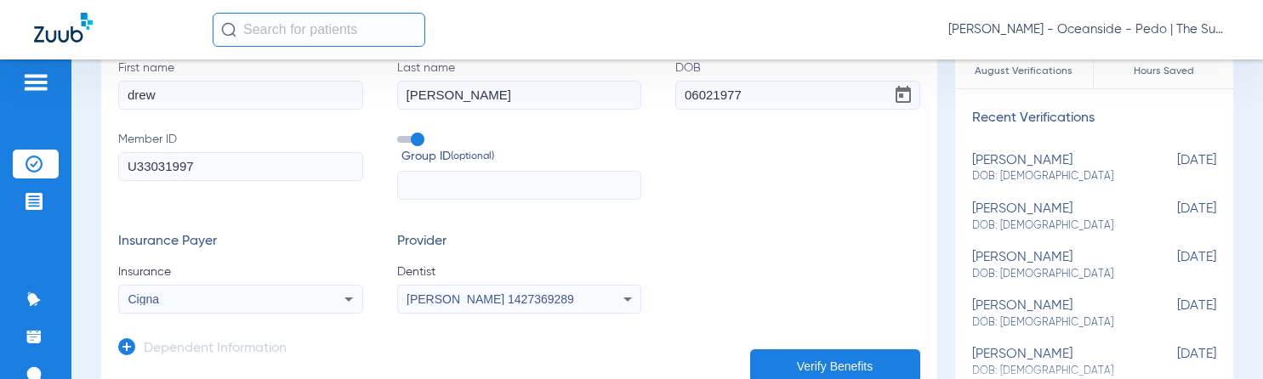
type input "[DATE]"
click at [569, 78] on label "Last name [PERSON_NAME]" at bounding box center [519, 85] width 245 height 50
click at [318, 200] on label "Member ID U33031997" at bounding box center [240, 166] width 245 height 70
click at [318, 181] on input "U33031997" at bounding box center [240, 166] width 245 height 29
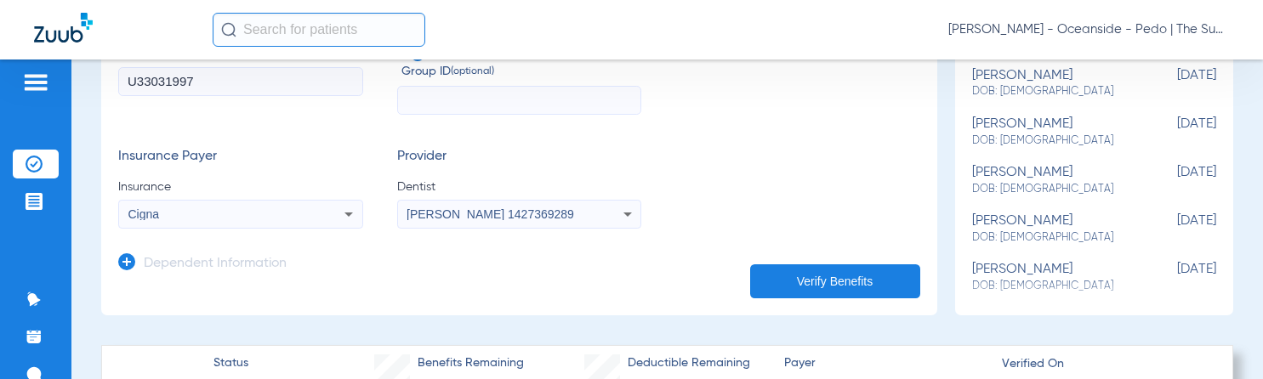
click at [131, 268] on icon at bounding box center [126, 261] width 17 height 17
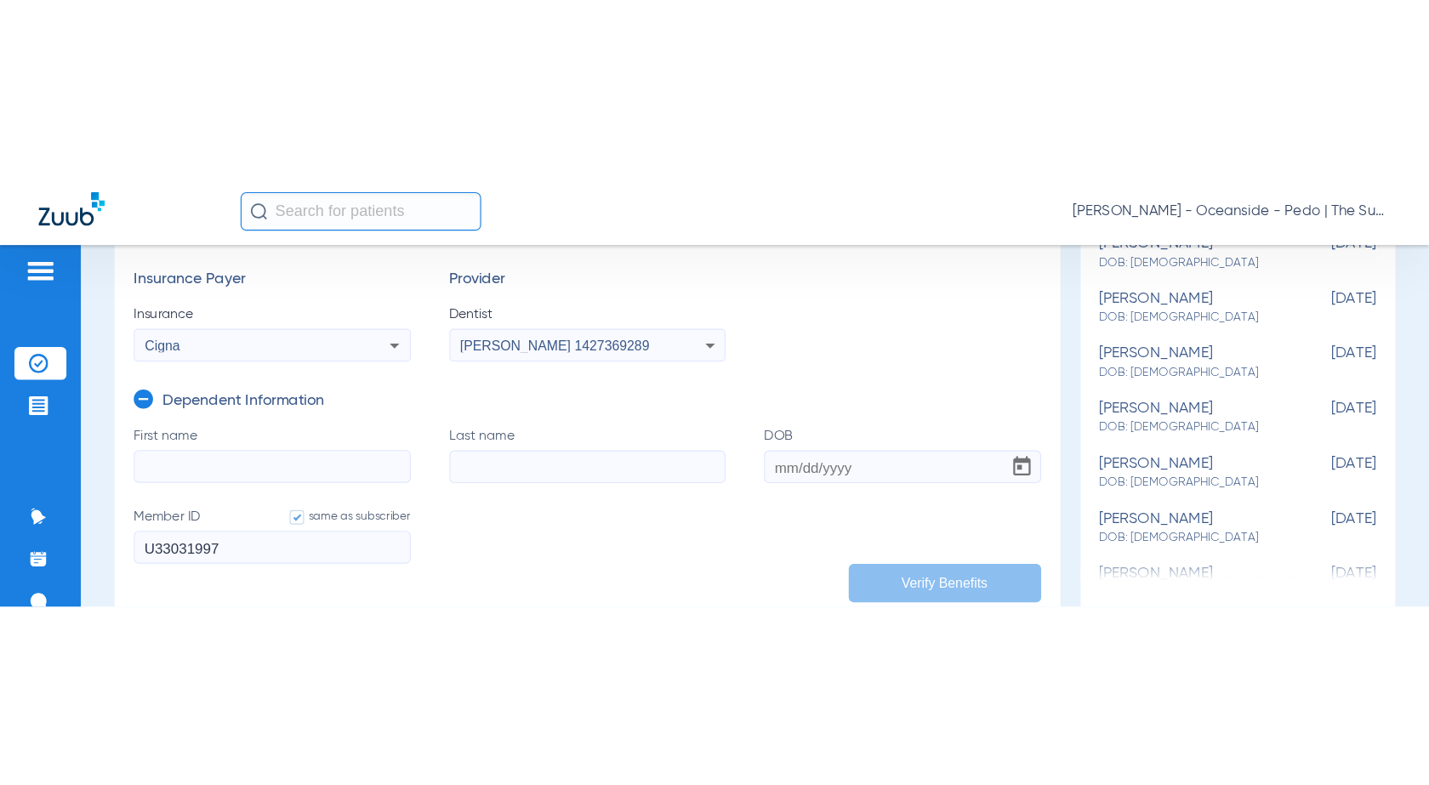
scroll to position [425, 0]
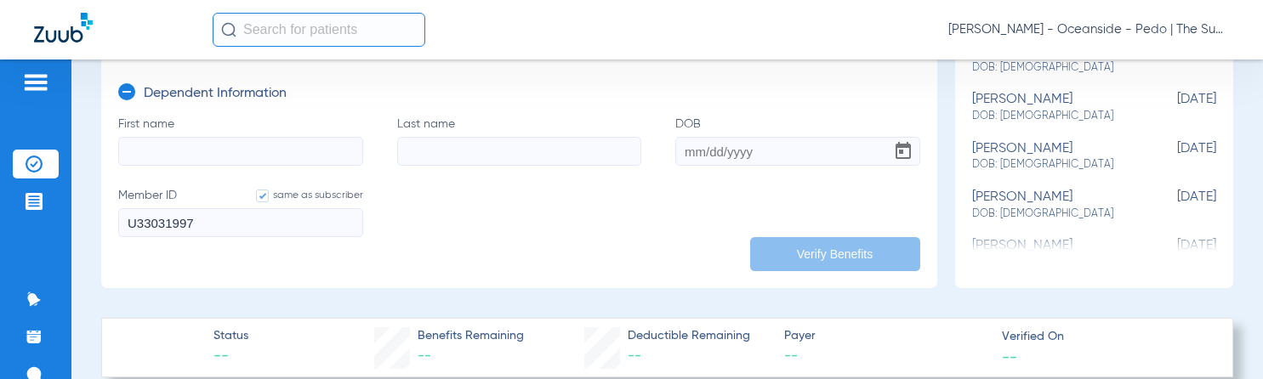
click at [207, 151] on input "First name" at bounding box center [240, 151] width 245 height 29
type input "[GEOGRAPHIC_DATA]"
click at [533, 154] on input "Last name" at bounding box center [519, 151] width 245 height 29
type input "[PERSON_NAME]"
click at [686, 152] on input "DOB" at bounding box center [797, 151] width 245 height 29
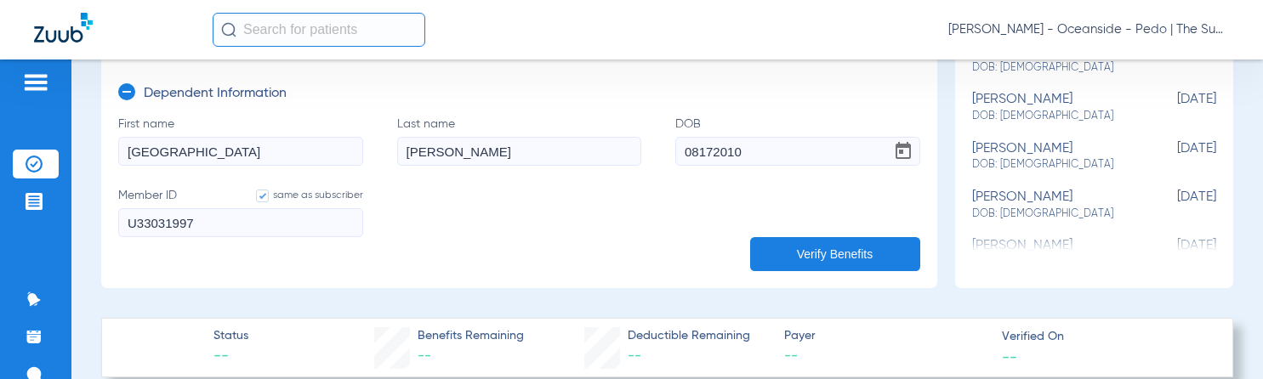
type input "[DATE]"
click at [809, 253] on button "Verify Benefits" at bounding box center [835, 254] width 170 height 34
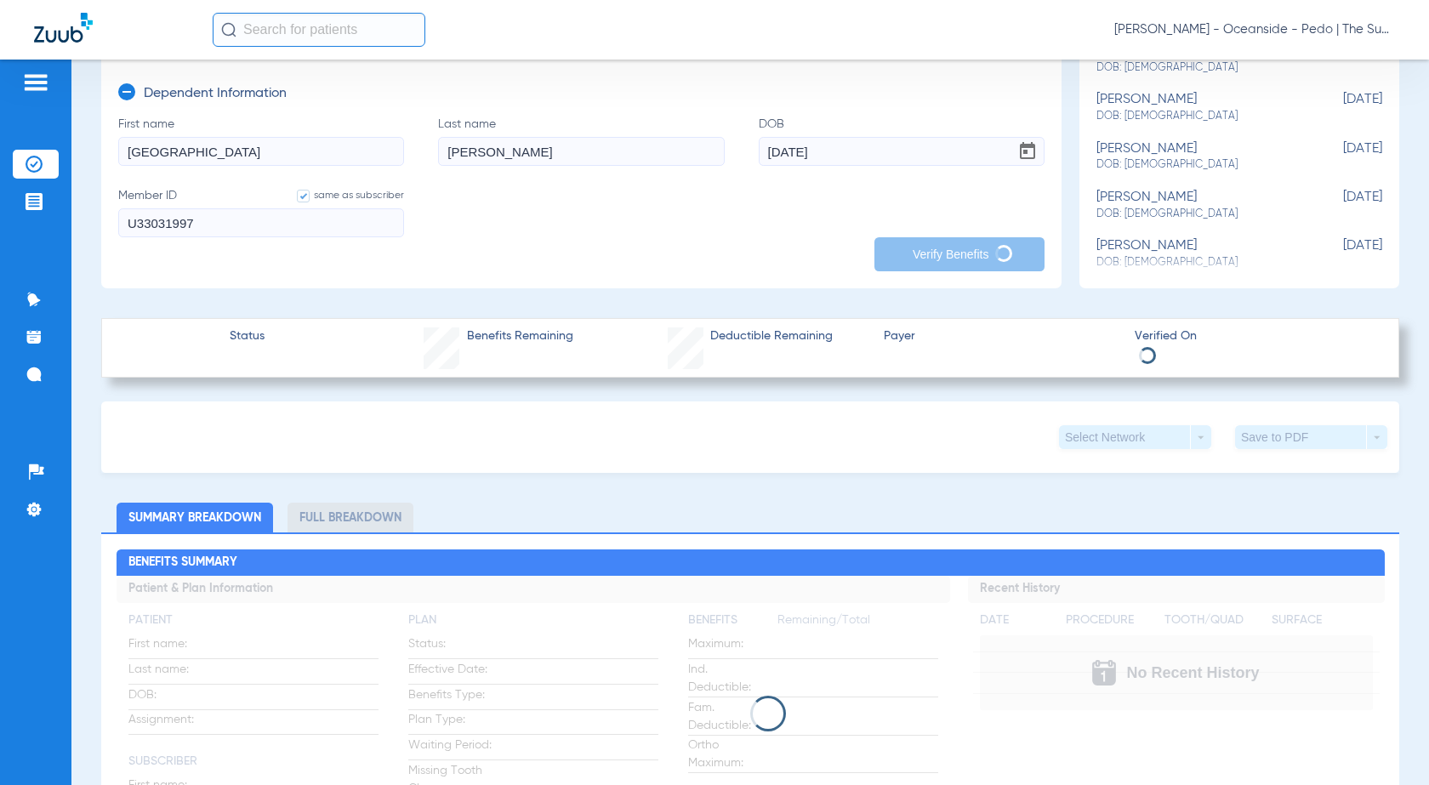
click at [1394, 666] on div "Schedule Insurance Verification History Last Appt. Sync Time: [DATE] - 12:11 AM…" at bounding box center [750, 423] width 1358 height 726
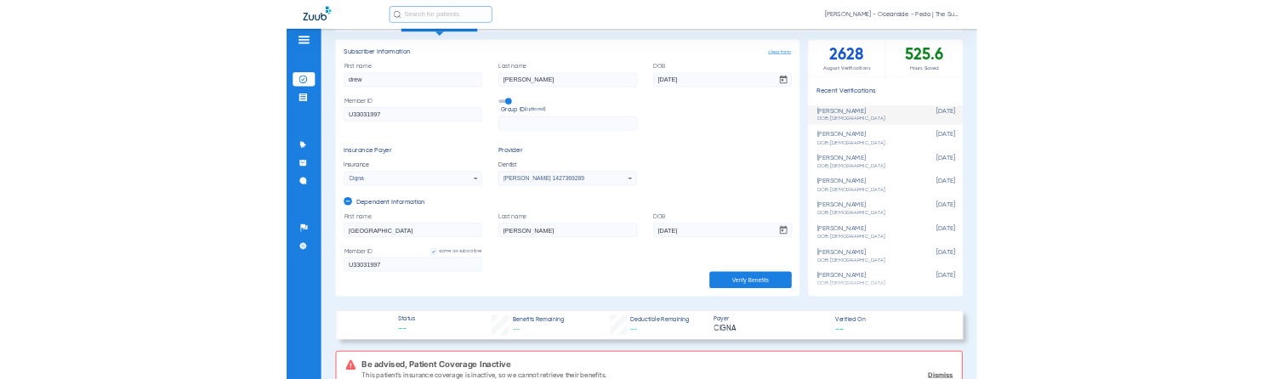
scroll to position [0, 0]
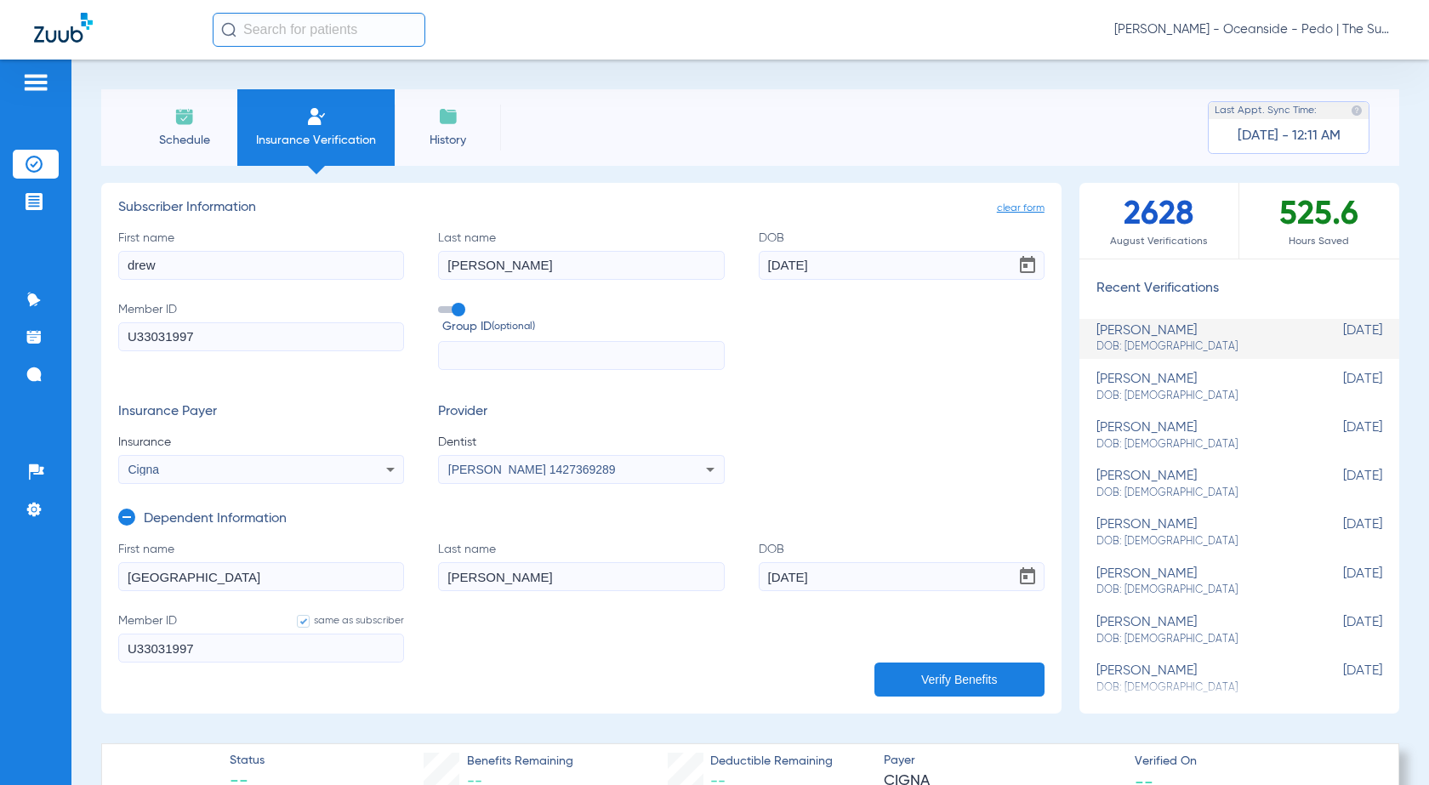
click at [210, 572] on input "[GEOGRAPHIC_DATA]" at bounding box center [261, 576] width 286 height 29
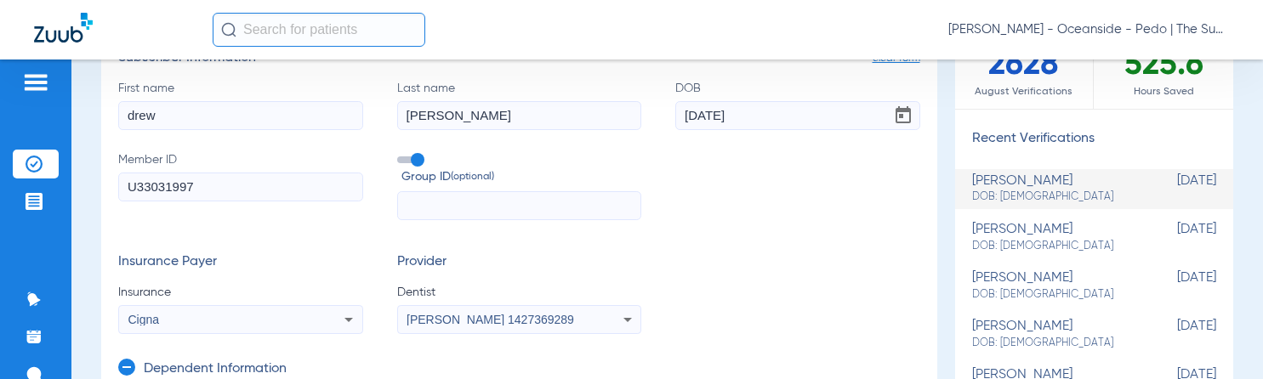
scroll to position [425, 0]
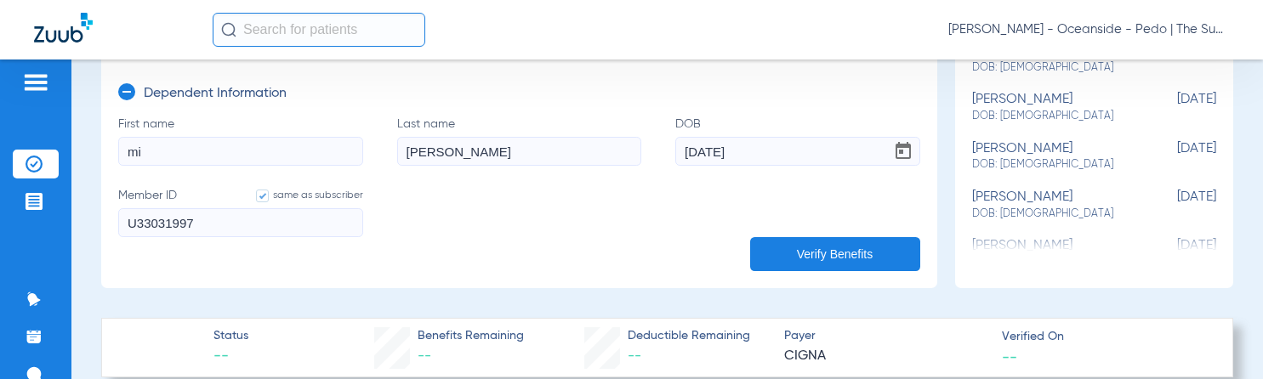
type input "m"
type input "ocean"
drag, startPoint x: 763, startPoint y: 153, endPoint x: 675, endPoint y: 163, distance: 89.1
click at [675, 163] on input "[DATE]" at bounding box center [797, 151] width 245 height 29
type input "[DATE]"
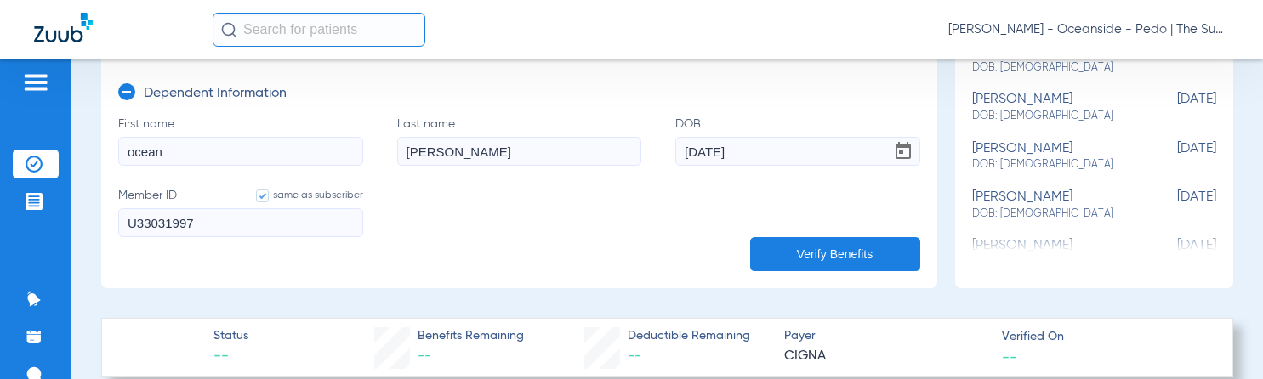
click at [271, 150] on input "ocean" at bounding box center [240, 151] width 245 height 29
click at [802, 255] on button "Verify Benefits" at bounding box center [835, 254] width 170 height 34
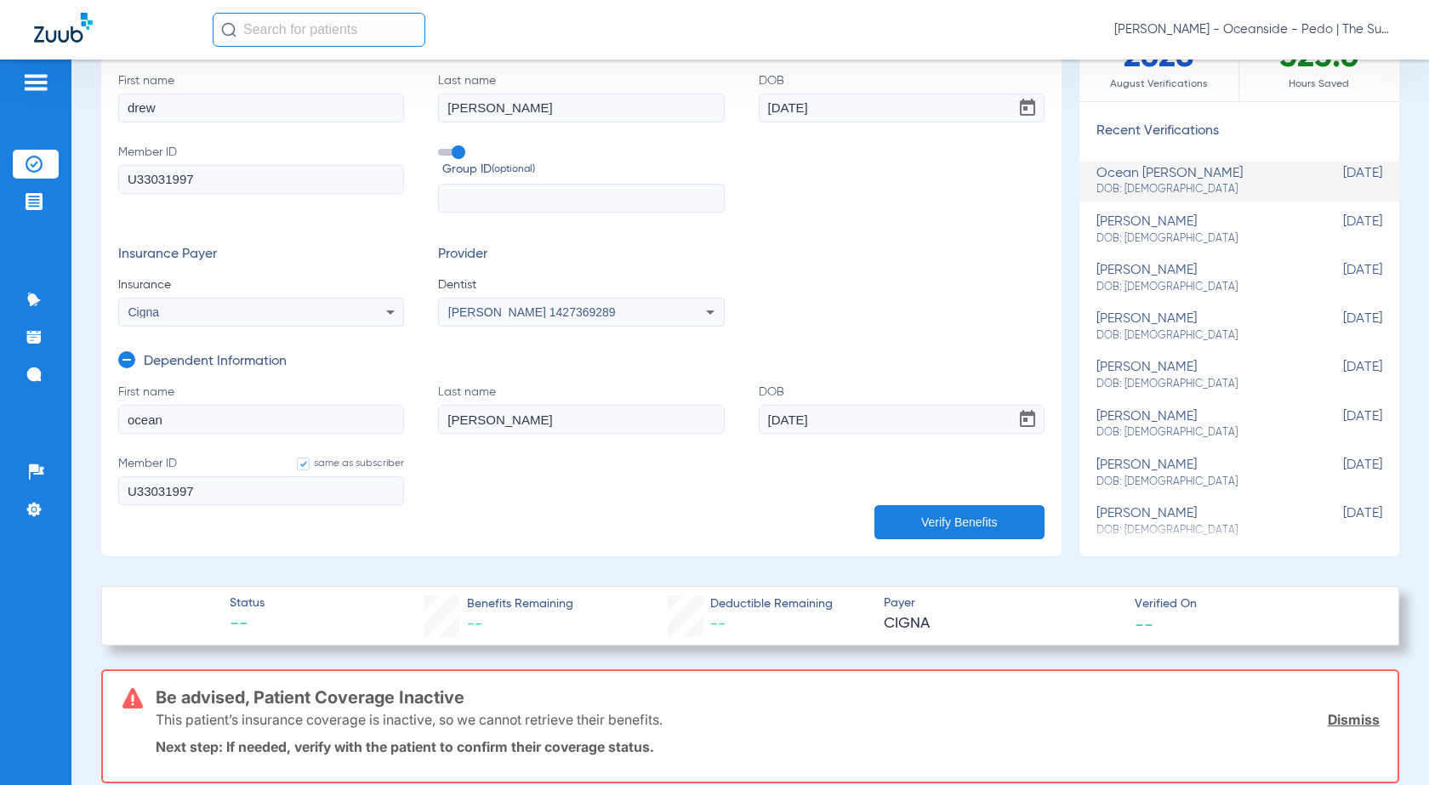
scroll to position [170, 0]
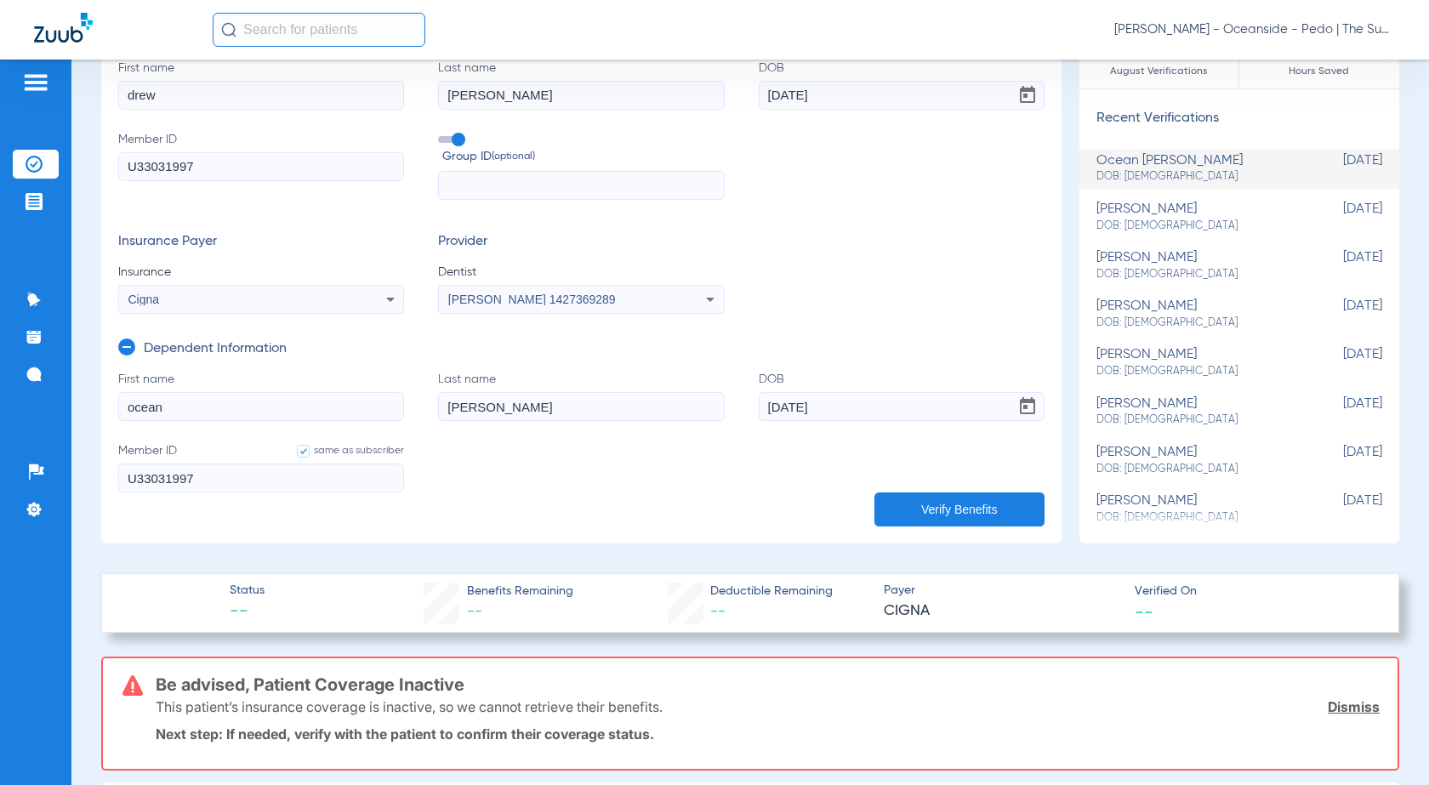
drag, startPoint x: 281, startPoint y: 151, endPoint x: 100, endPoint y: 165, distance: 180.9
click at [100, 165] on div "Schedule Insurance Verification History Last Appt. Sync Time: [DATE] - 12:11 AM…" at bounding box center [750, 423] width 1358 height 726
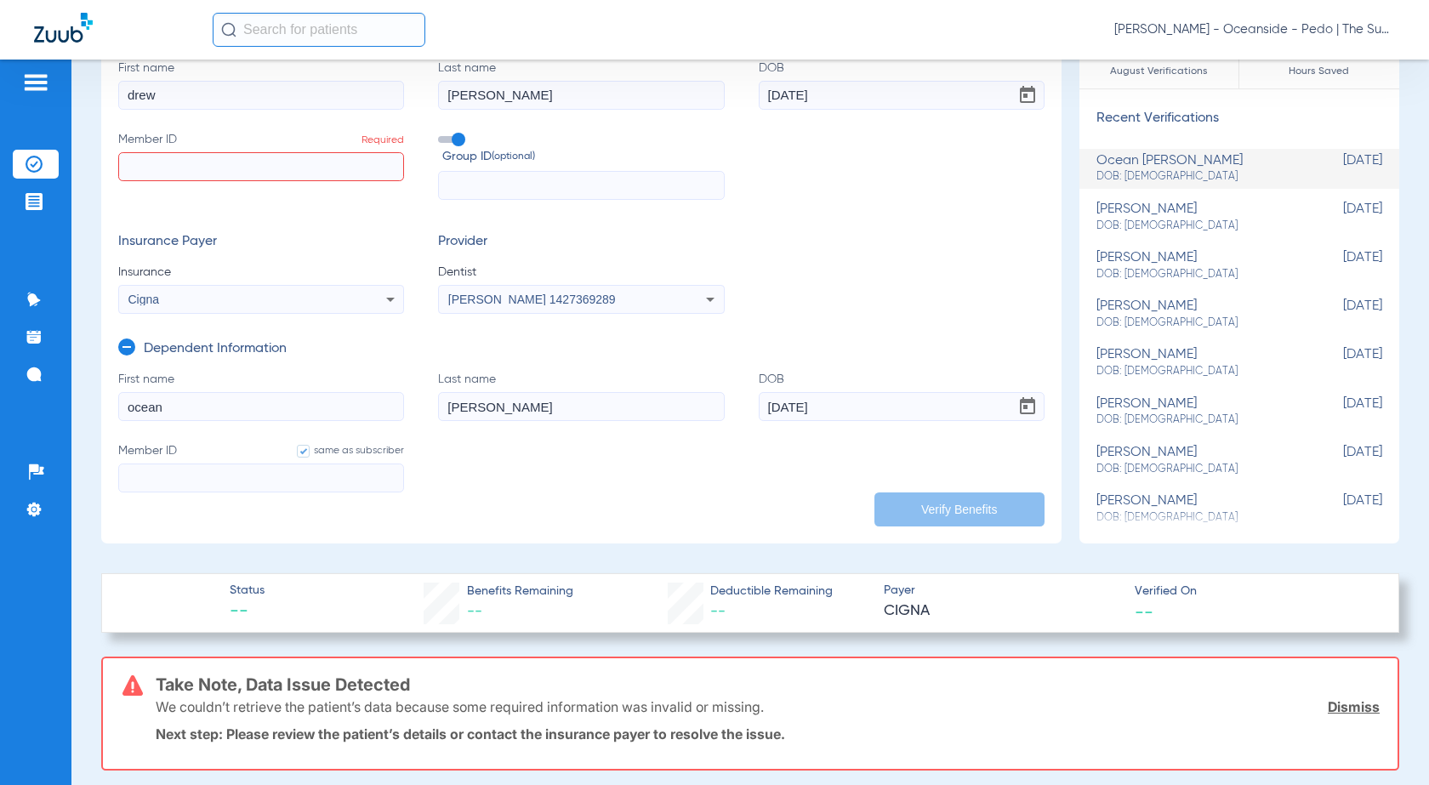
paste input "ID:W291526386"
type input "ID:W291526386"
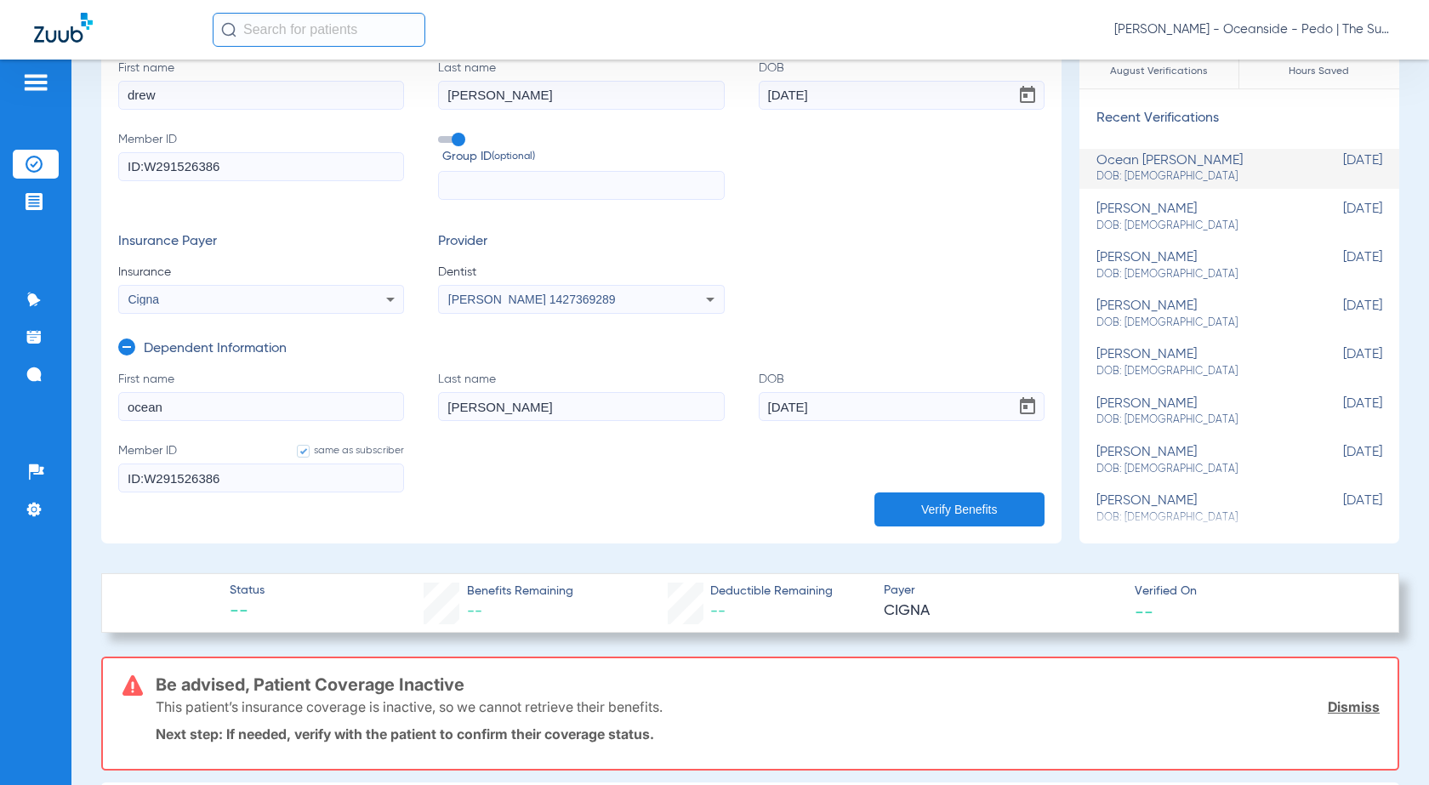
click at [142, 163] on input "ID:W291526386" at bounding box center [261, 166] width 286 height 29
click at [150, 168] on input "ID:W291526386" at bounding box center [261, 166] width 286 height 29
type input "IDW291526386"
type input "IW291526386"
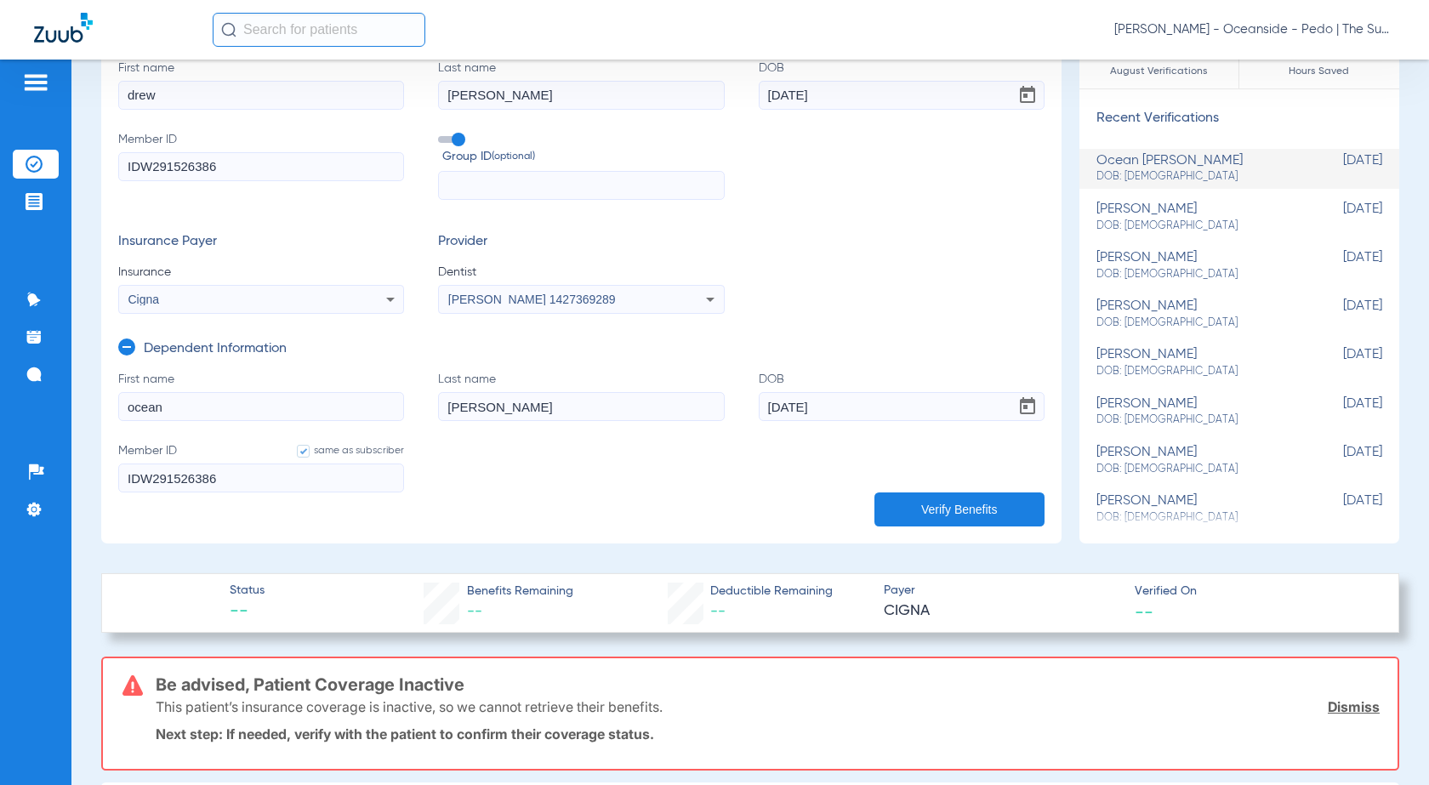
type input "IW291526386"
type input "W291526386"
click at [275, 303] on div "Cigna" at bounding box center [235, 299] width 214 height 12
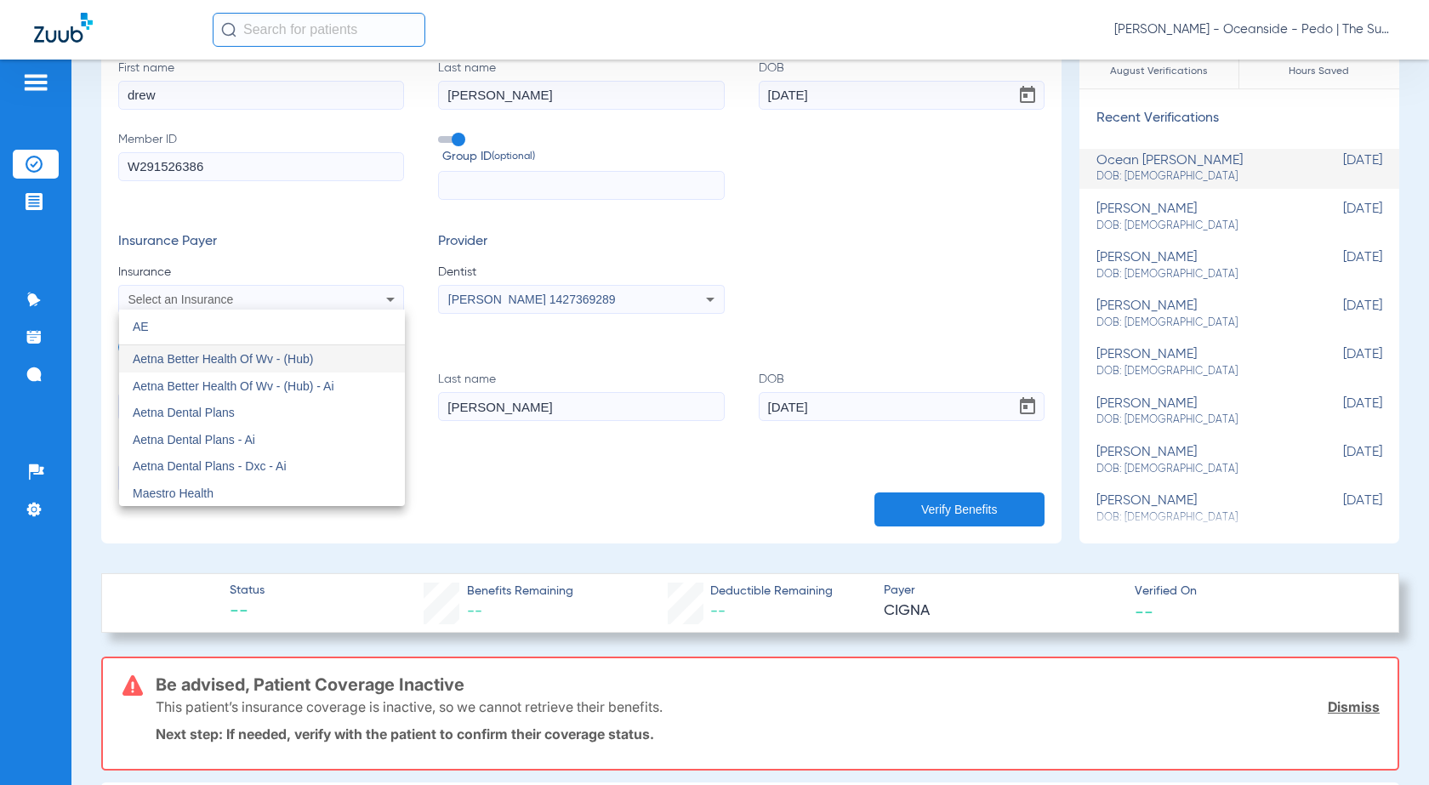
scroll to position [0, 0]
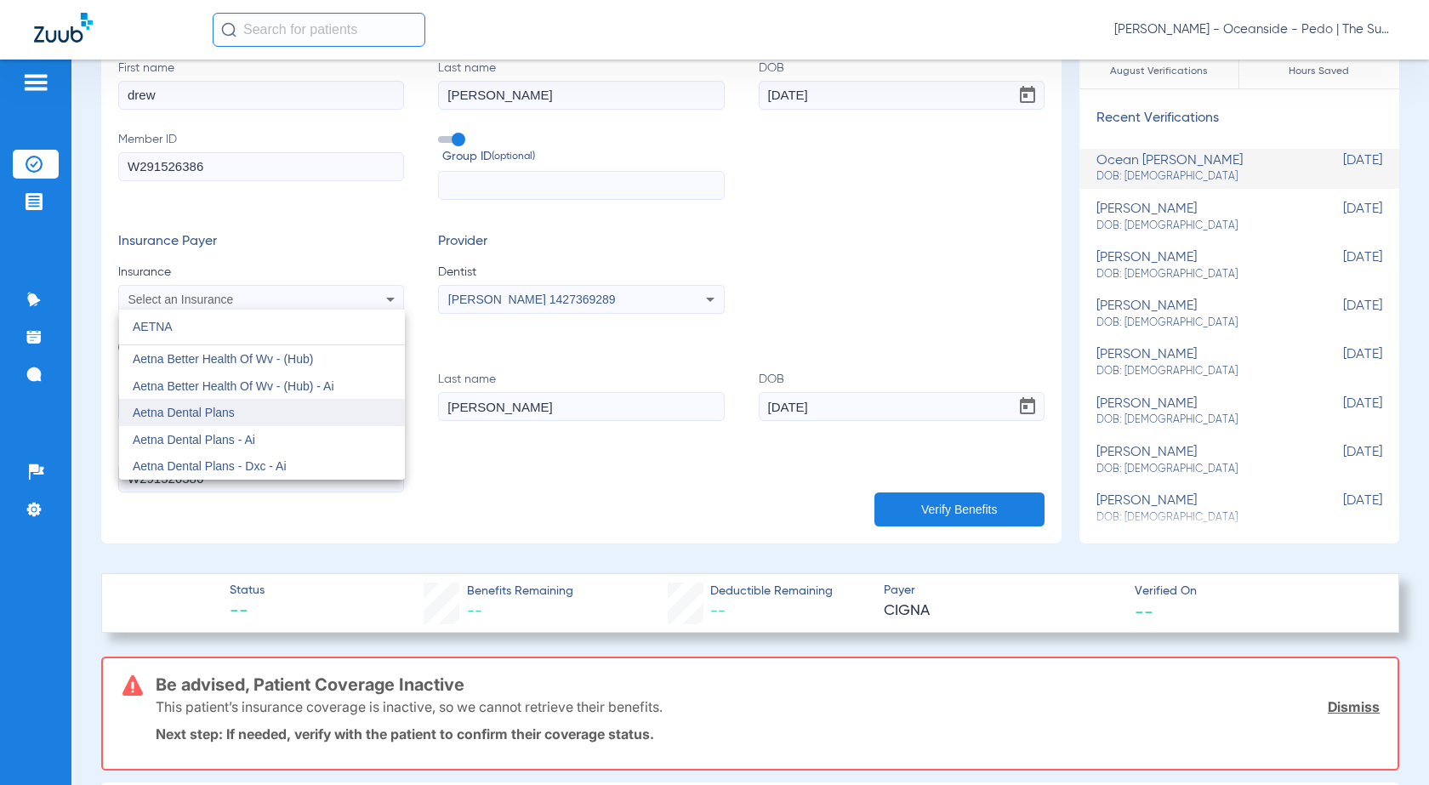
type input "AETNA"
click at [239, 407] on mat-option "Aetna Dental Plans" at bounding box center [262, 412] width 286 height 27
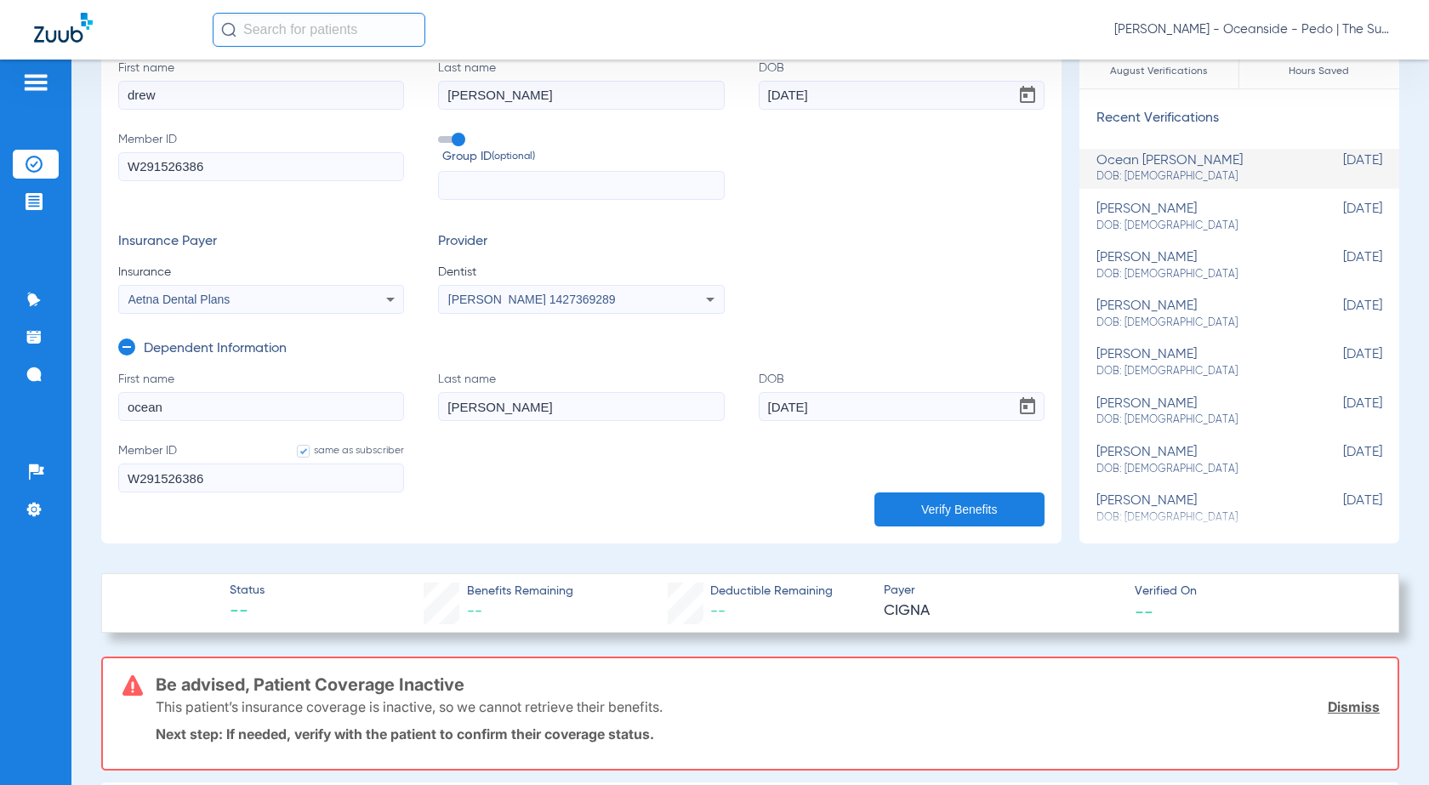
click at [483, 413] on input "[PERSON_NAME]" at bounding box center [581, 406] width 286 height 29
click at [303, 410] on input "ocean" at bounding box center [261, 406] width 286 height 29
click at [946, 506] on button "Verify Benefits" at bounding box center [959, 510] width 170 height 34
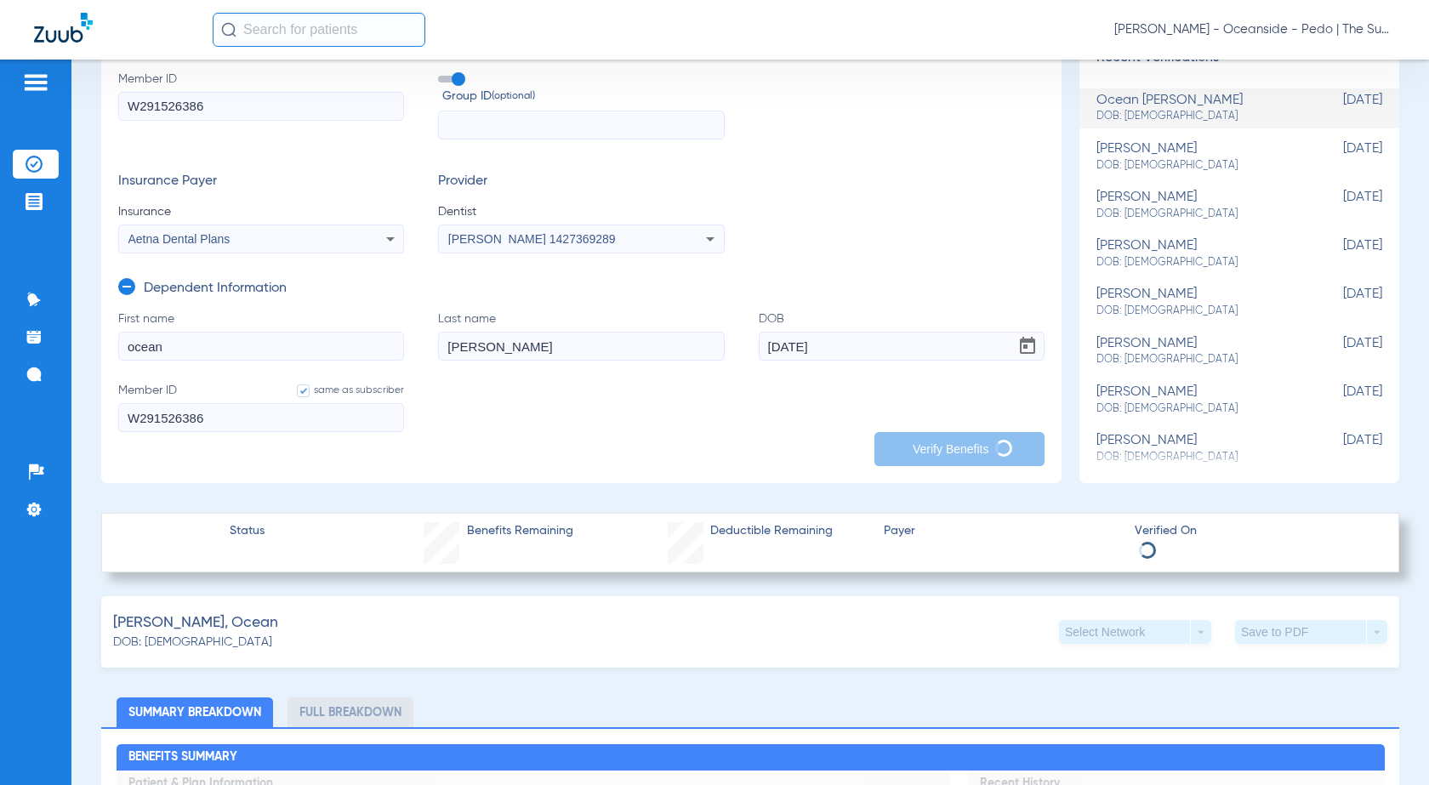
scroll to position [255, 0]
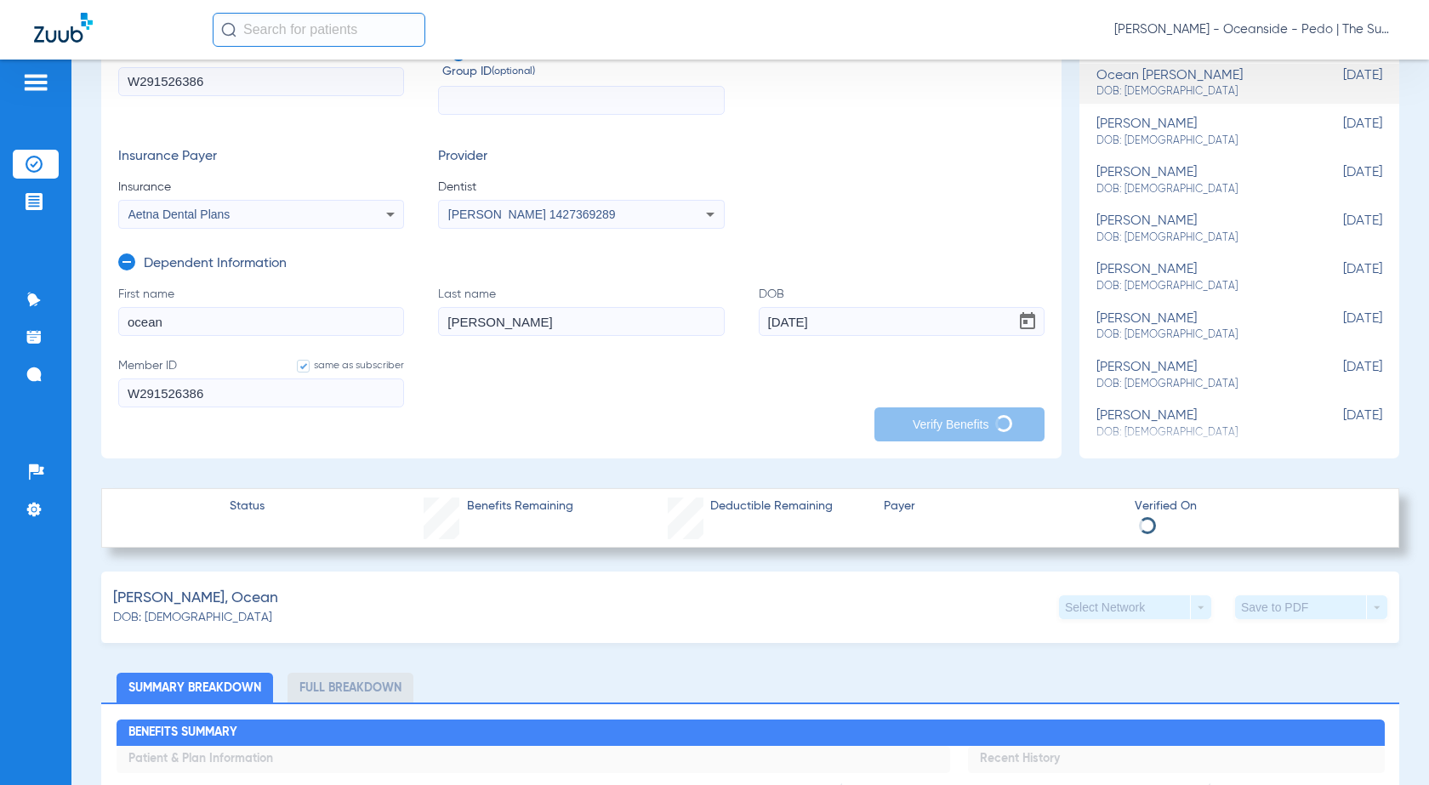
type input "U33031997"
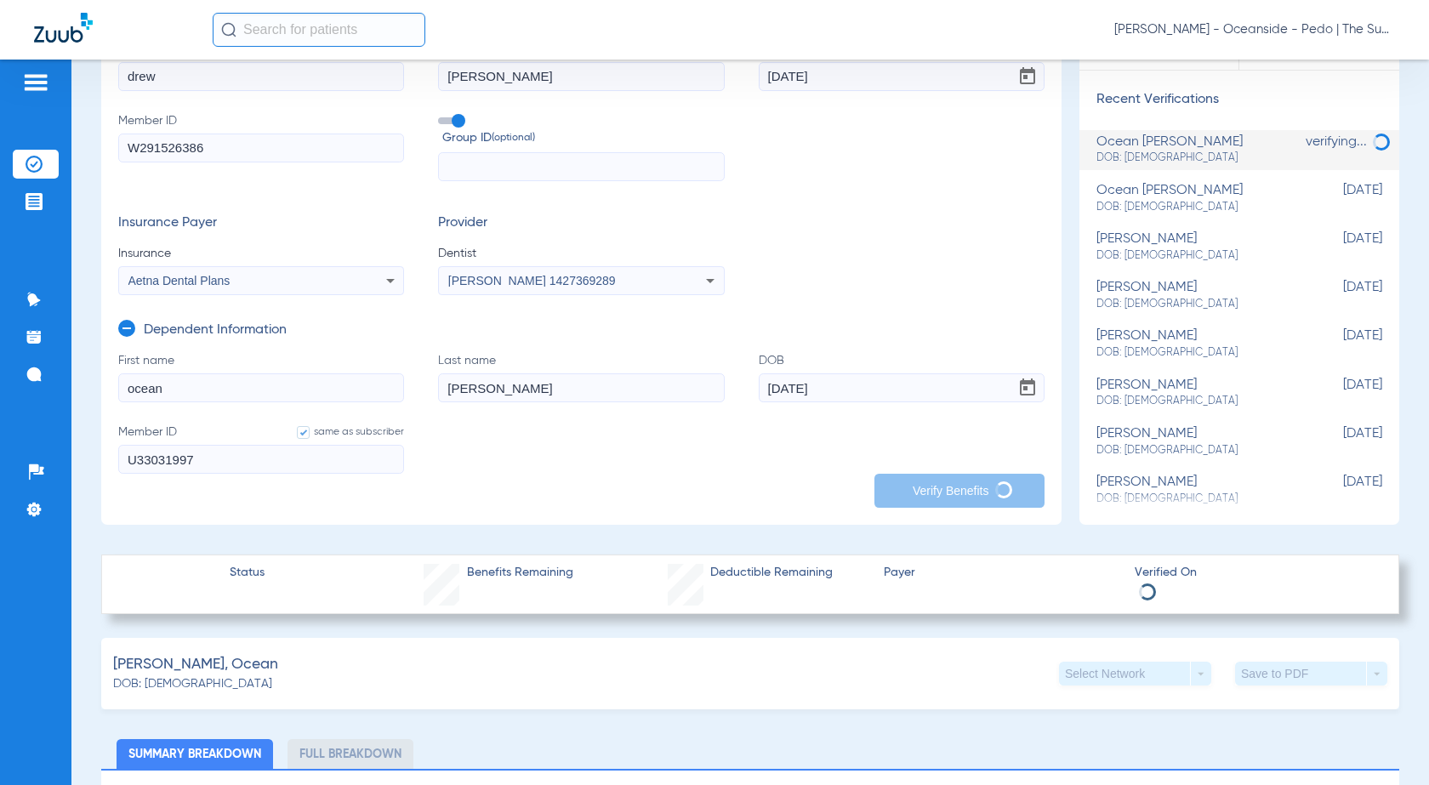
scroll to position [170, 0]
